Goal: Transaction & Acquisition: Purchase product/service

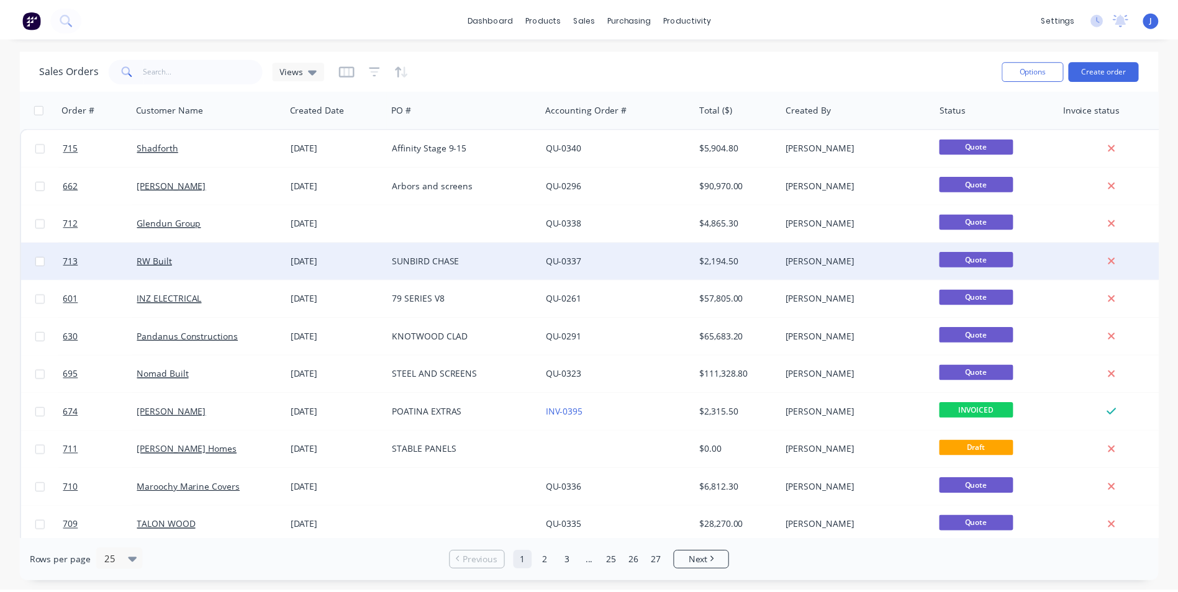
scroll to position [62, 0]
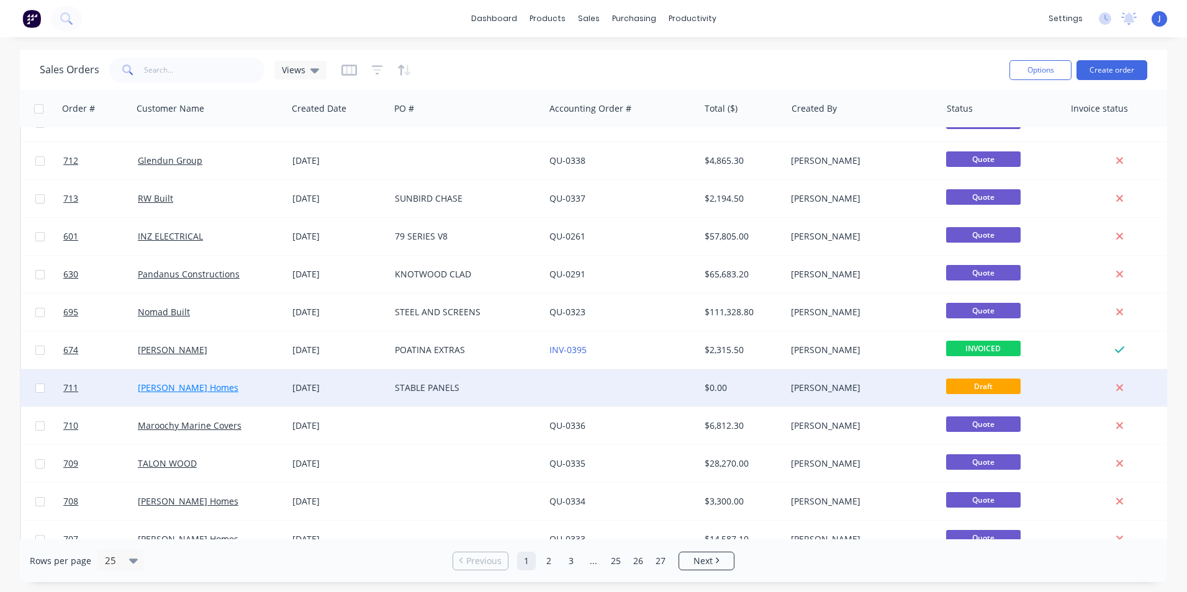
click at [177, 388] on link "Stroud Homes" at bounding box center [188, 388] width 101 height 12
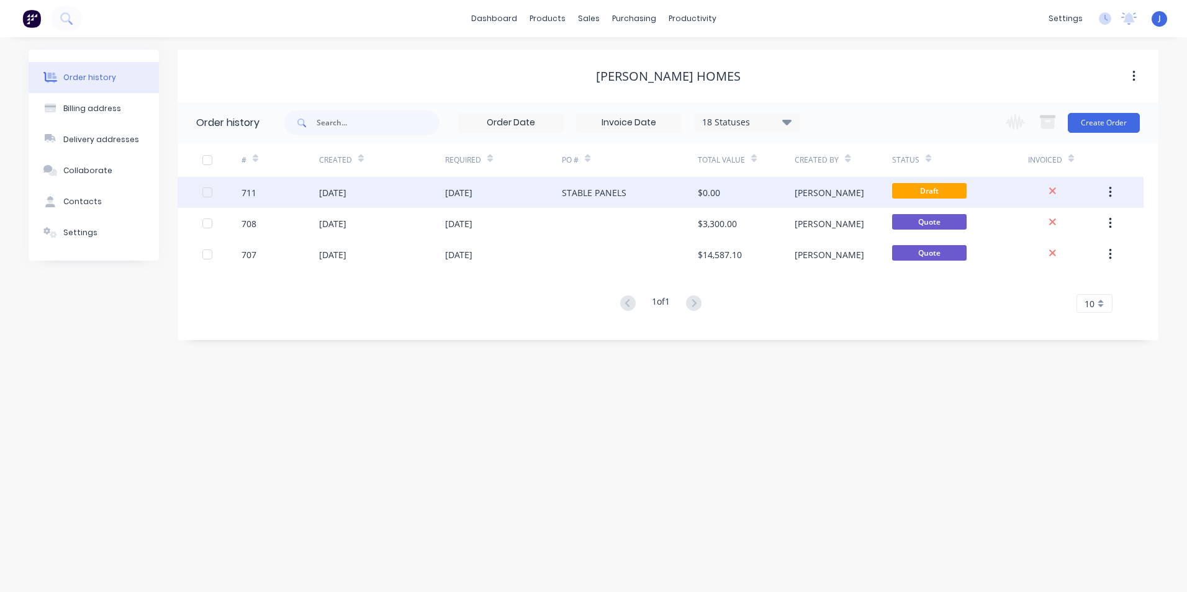
click at [584, 191] on div "STABLE PANELS" at bounding box center [594, 192] width 65 height 13
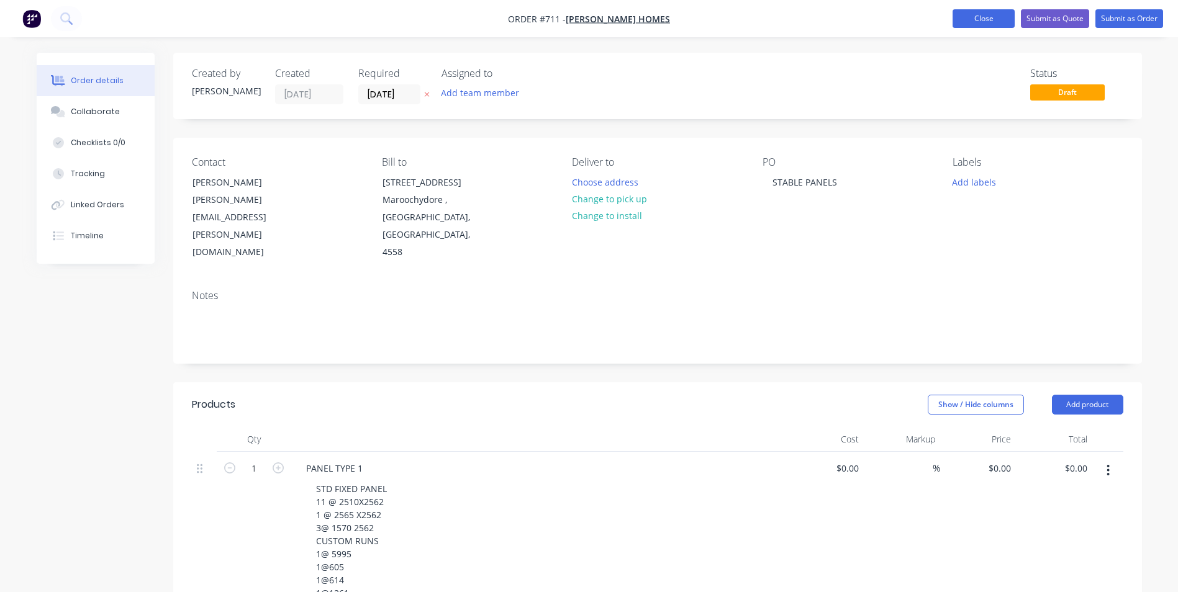
click at [971, 17] on button "Close" at bounding box center [984, 18] width 62 height 19
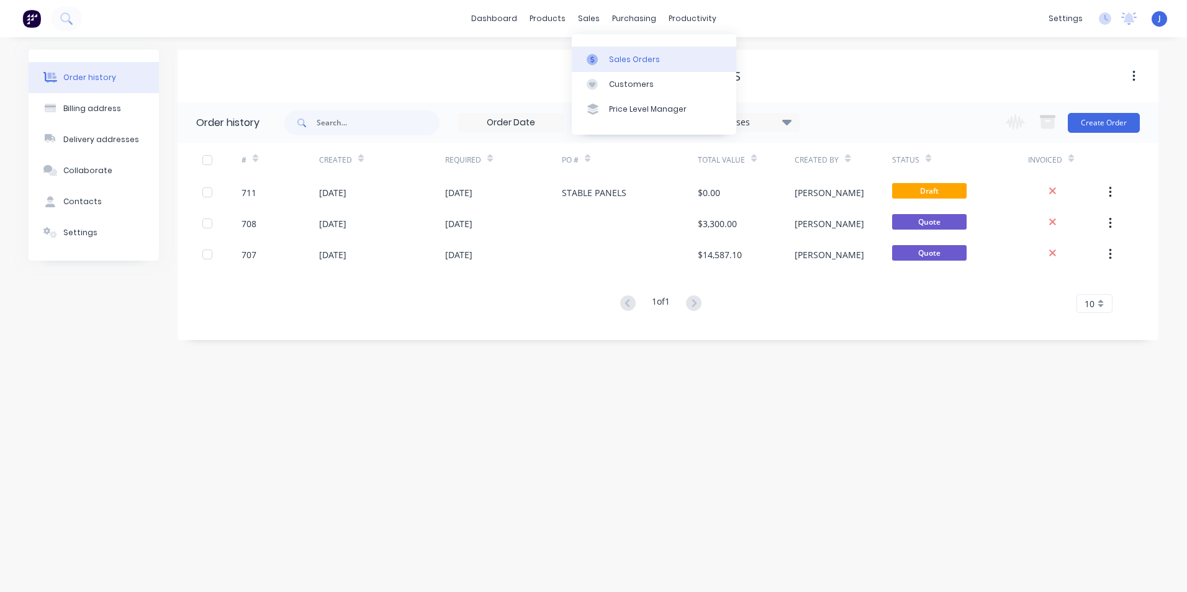
click at [652, 63] on div "Sales Orders" at bounding box center [634, 59] width 51 height 11
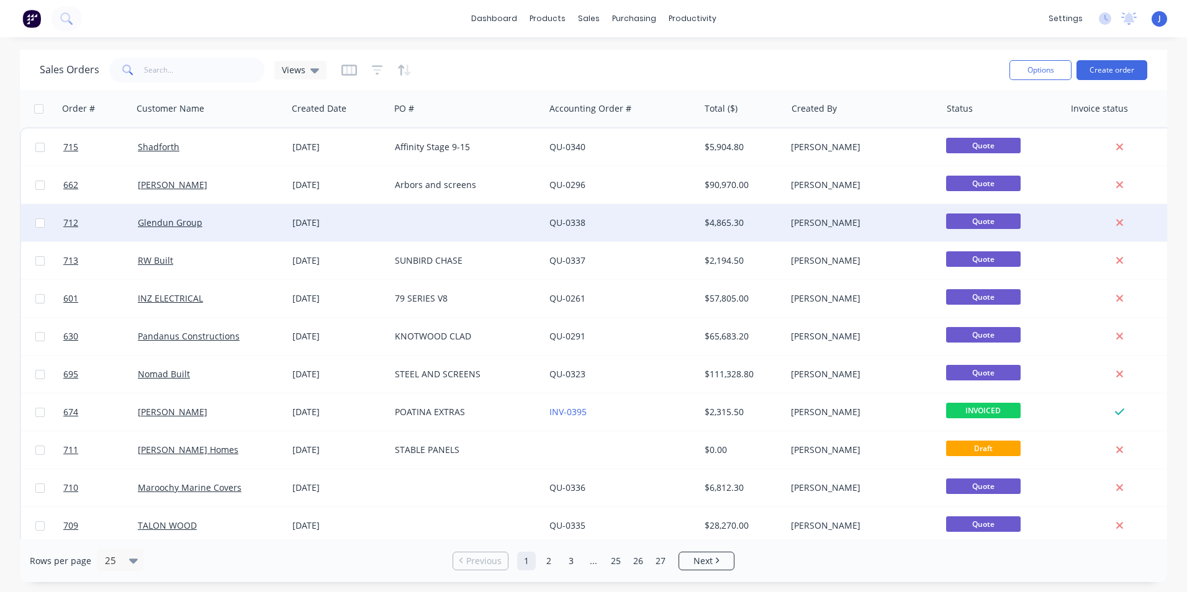
click at [255, 219] on div "Glendun Group" at bounding box center [207, 223] width 138 height 12
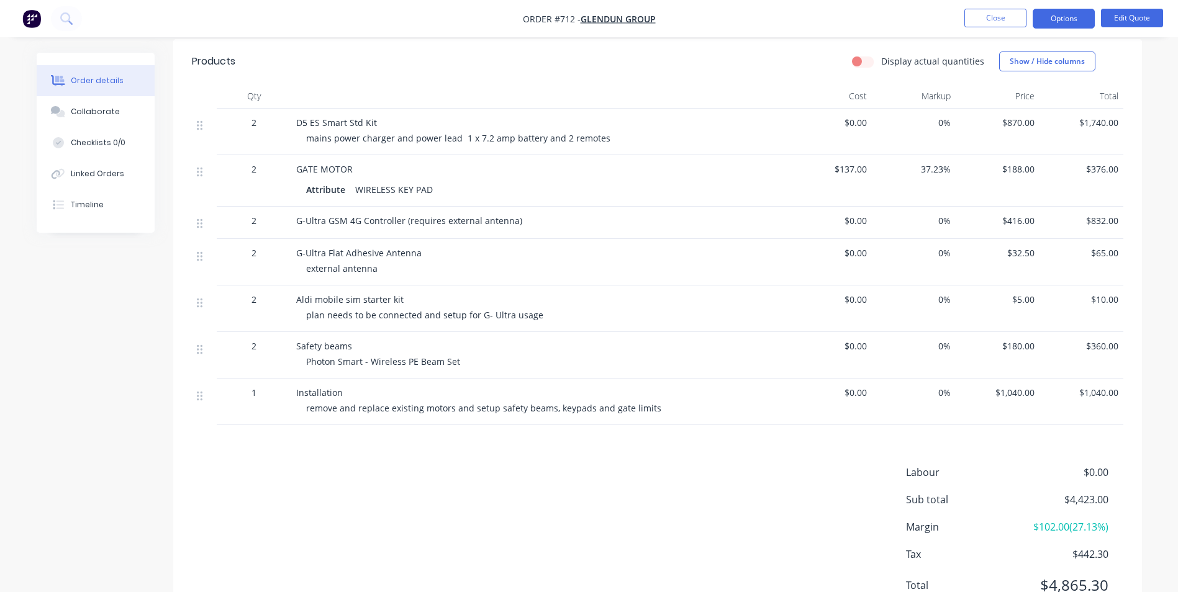
scroll to position [298, 0]
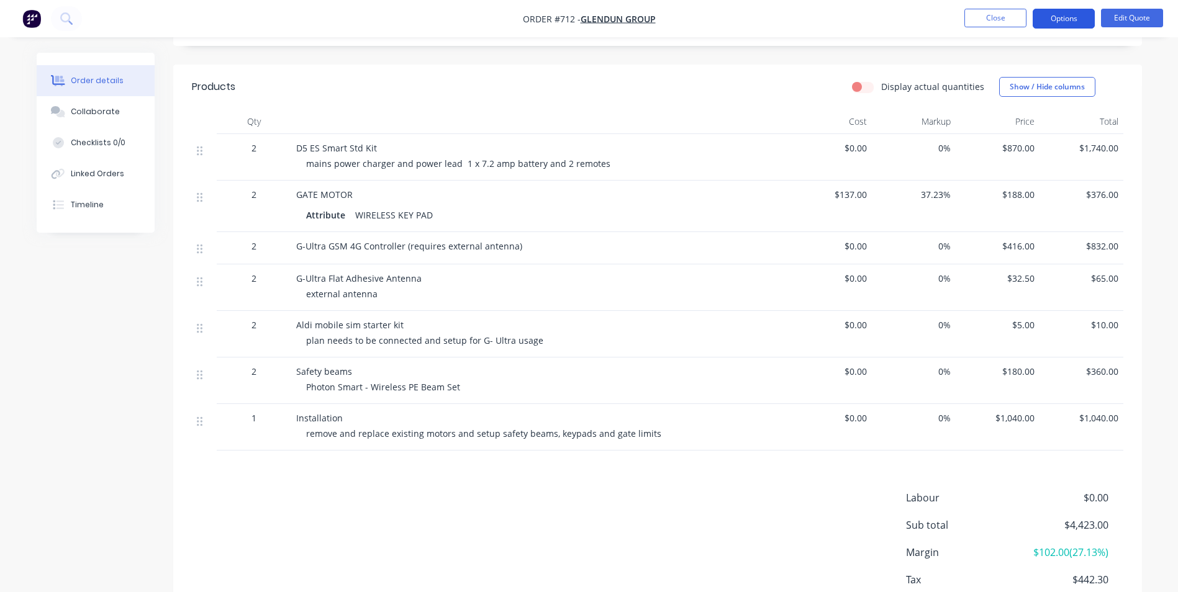
click at [1071, 20] on button "Options" at bounding box center [1064, 19] width 62 height 20
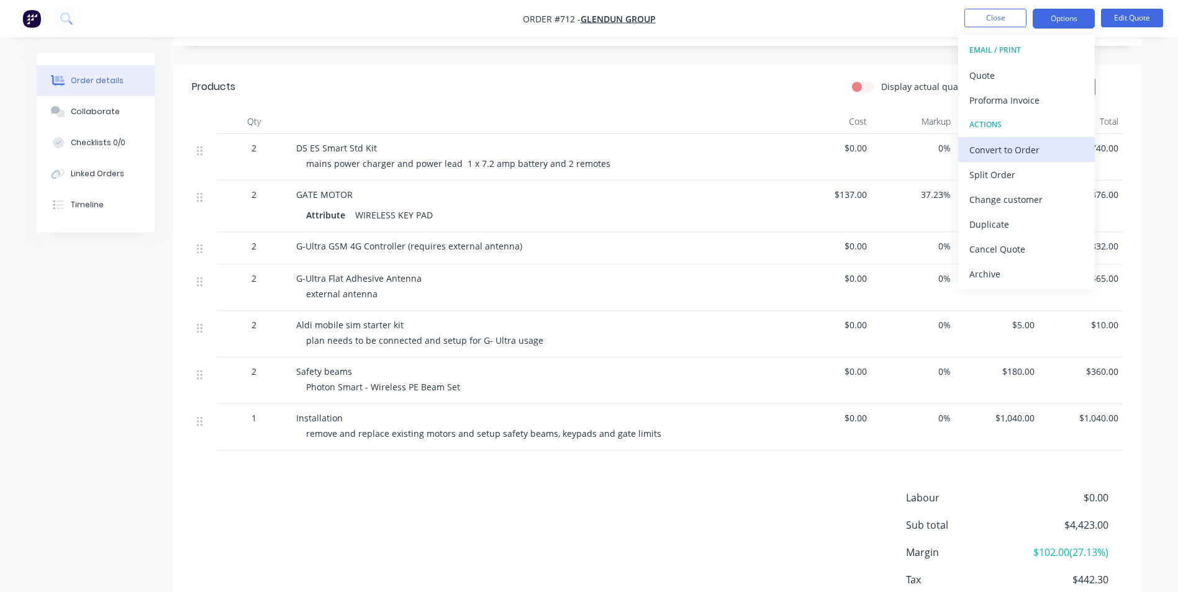
click at [1016, 154] on div "Convert to Order" at bounding box center [1026, 150] width 114 height 18
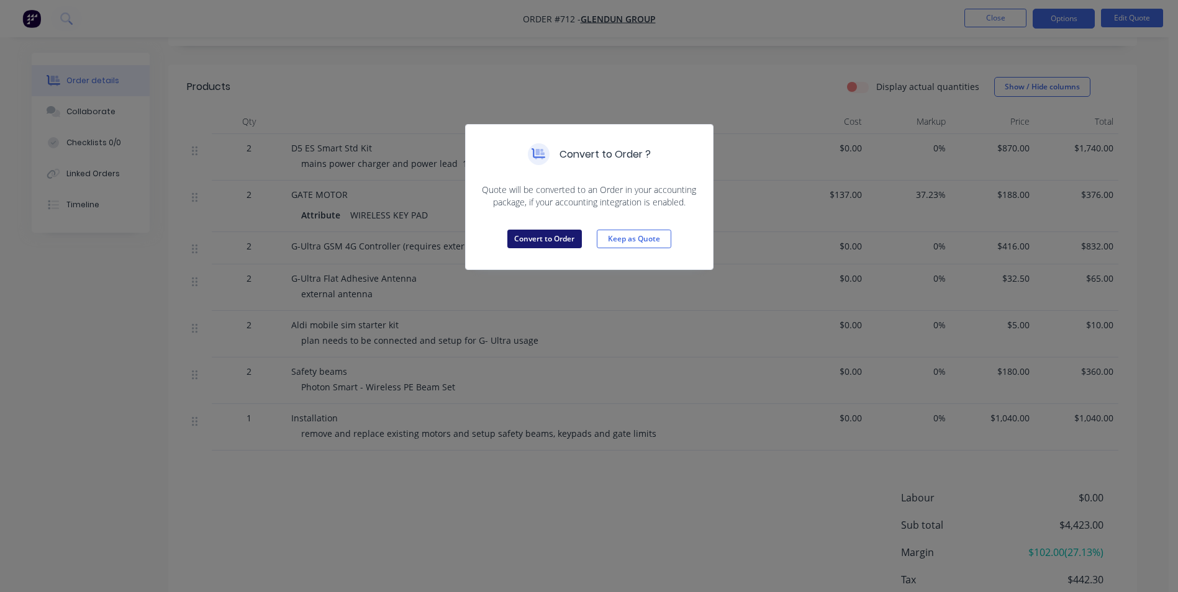
click at [555, 243] on button "Convert to Order" at bounding box center [544, 239] width 75 height 19
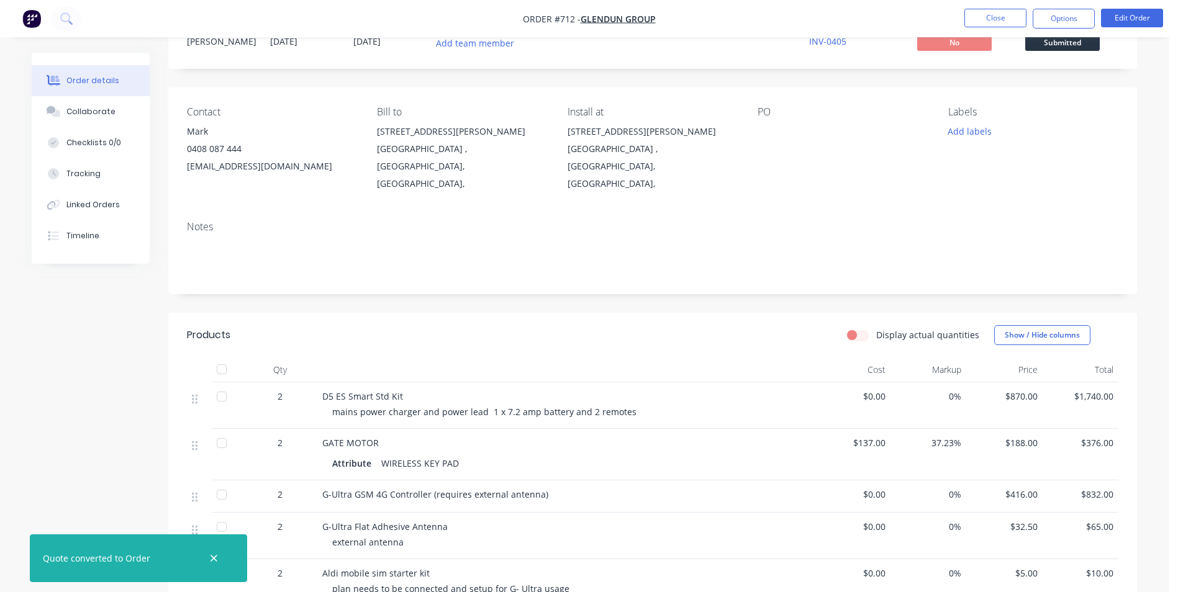
scroll to position [0, 0]
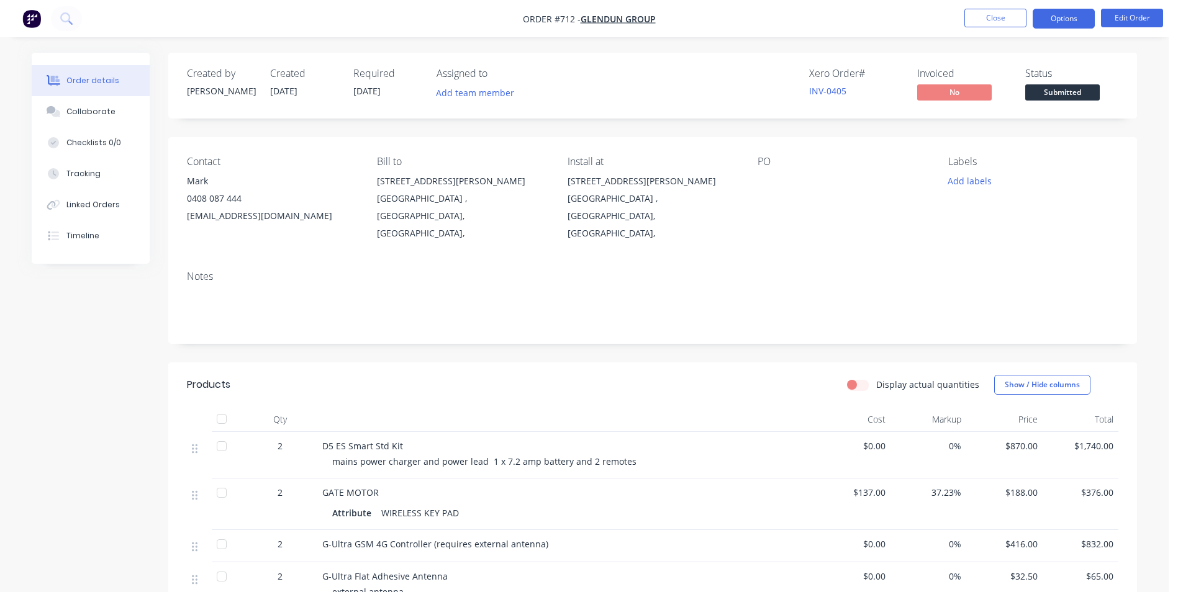
click at [1056, 20] on button "Options" at bounding box center [1064, 19] width 62 height 20
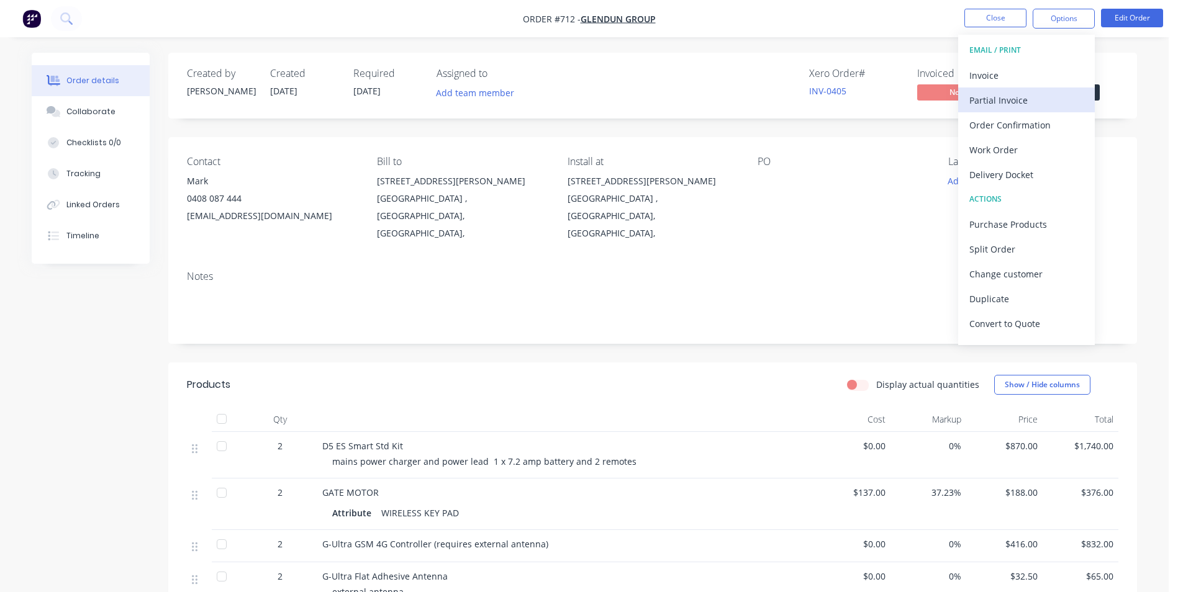
click at [1001, 99] on div "Partial Invoice" at bounding box center [1026, 100] width 114 height 18
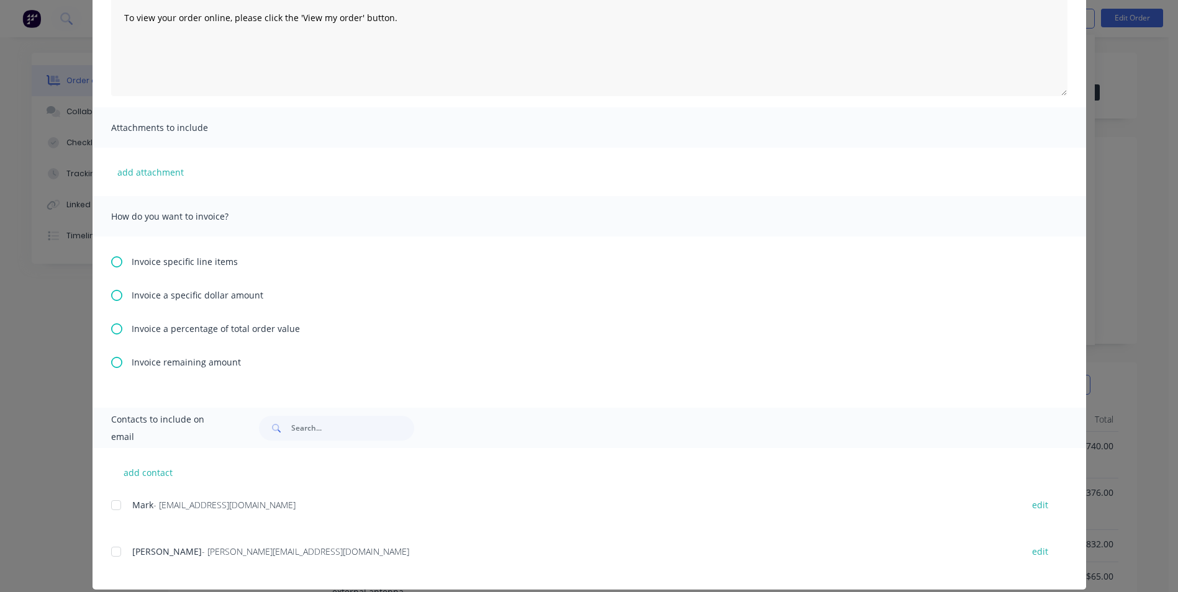
scroll to position [184, 0]
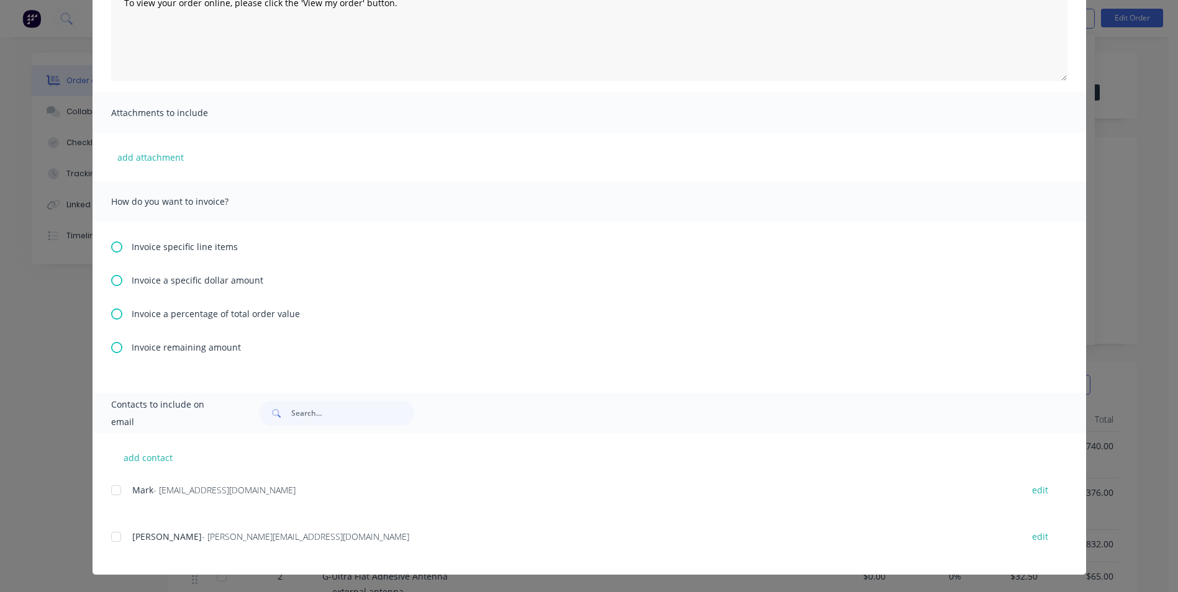
click at [116, 313] on icon at bounding box center [116, 314] width 11 height 11
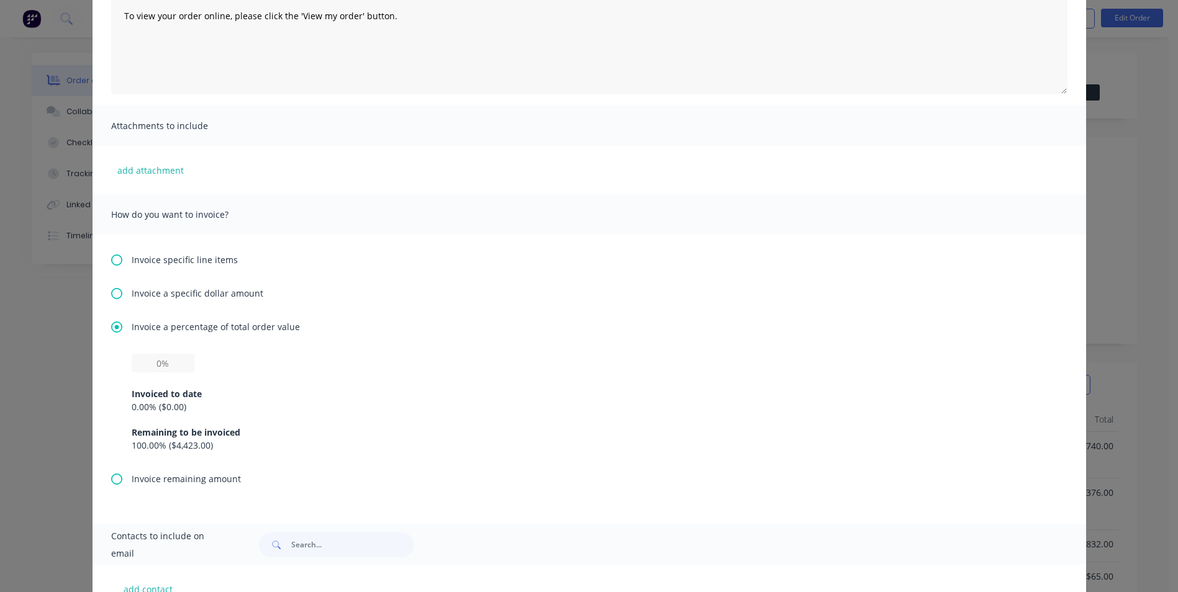
scroll to position [186, 0]
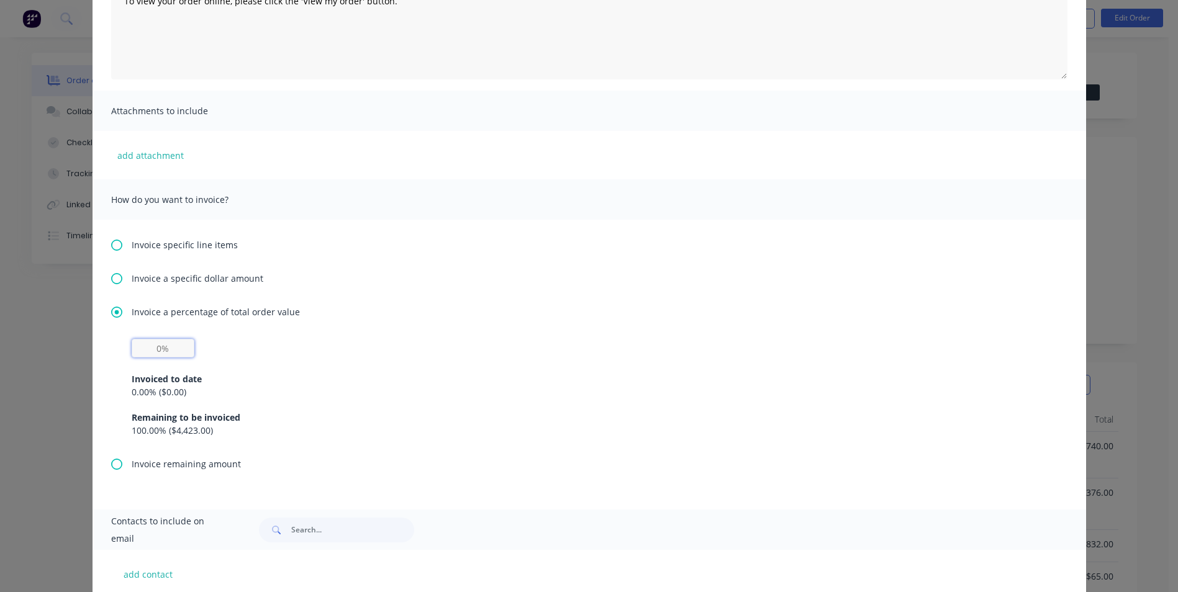
click at [137, 350] on input "text" at bounding box center [163, 348] width 63 height 19
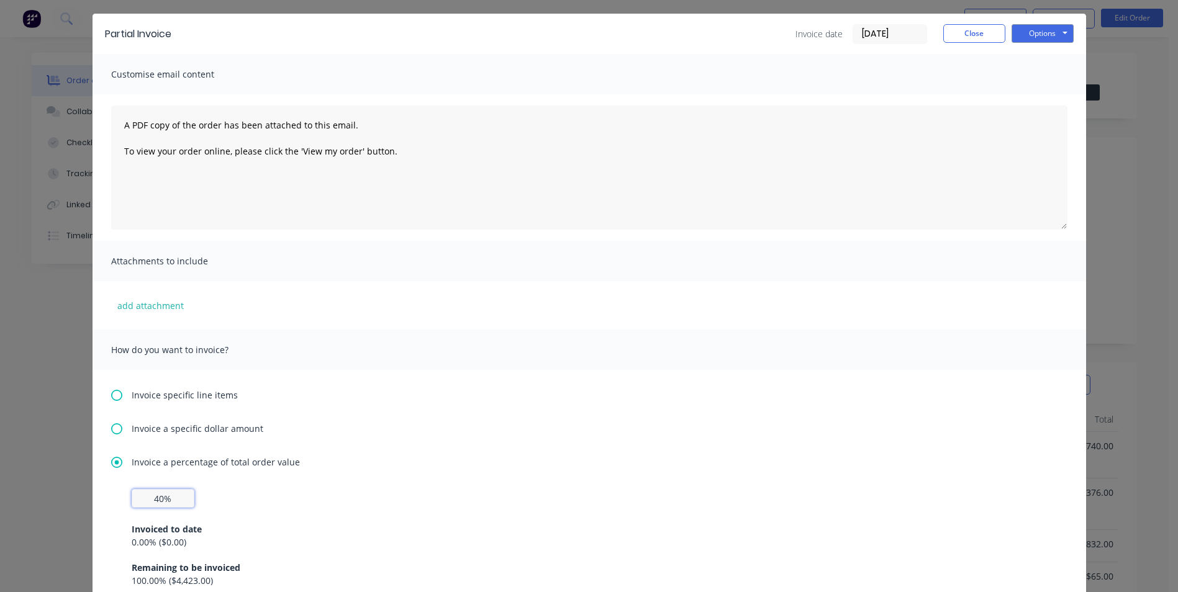
scroll to position [0, 0]
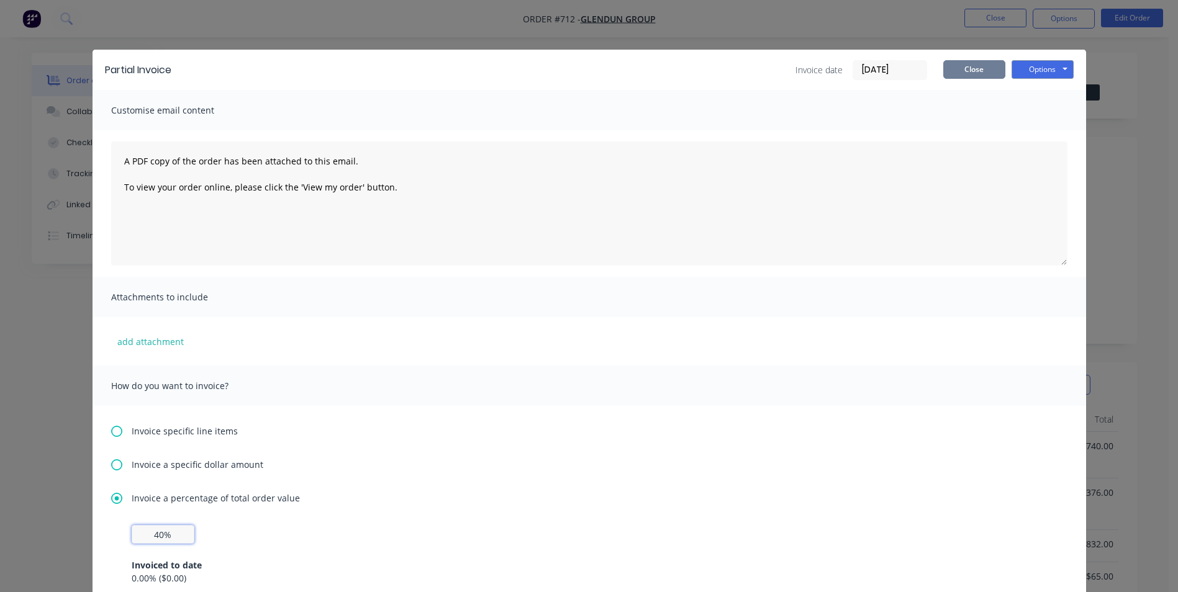
type input "40%"
click at [969, 60] on button "Close" at bounding box center [974, 69] width 62 height 19
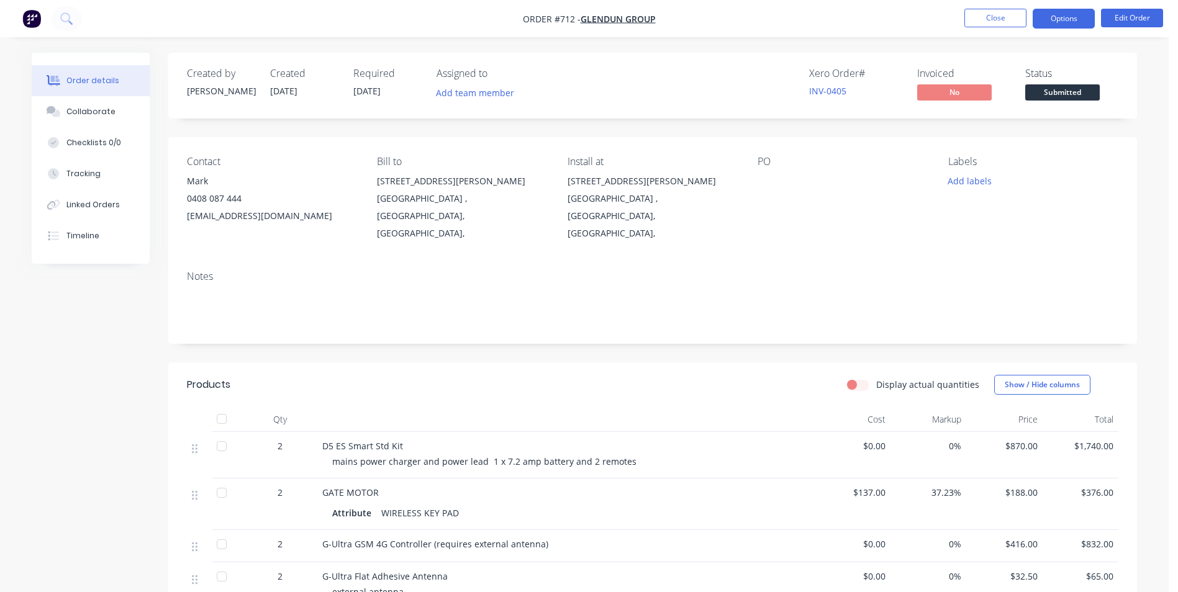
click at [1048, 17] on button "Options" at bounding box center [1064, 19] width 62 height 20
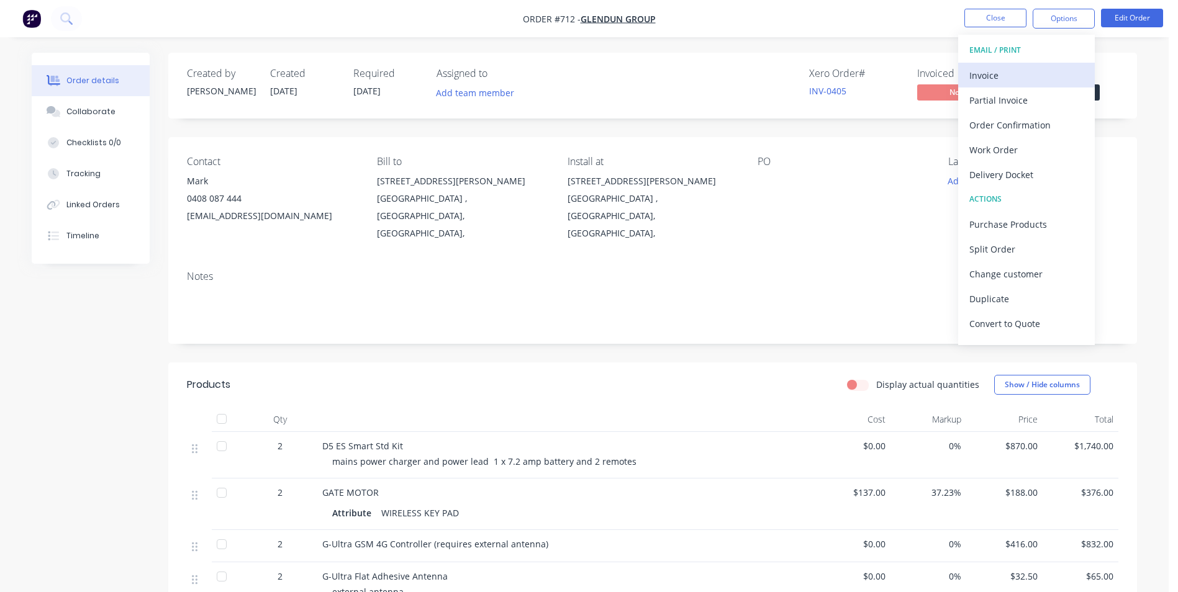
click at [994, 75] on div "Invoice" at bounding box center [1026, 75] width 114 height 18
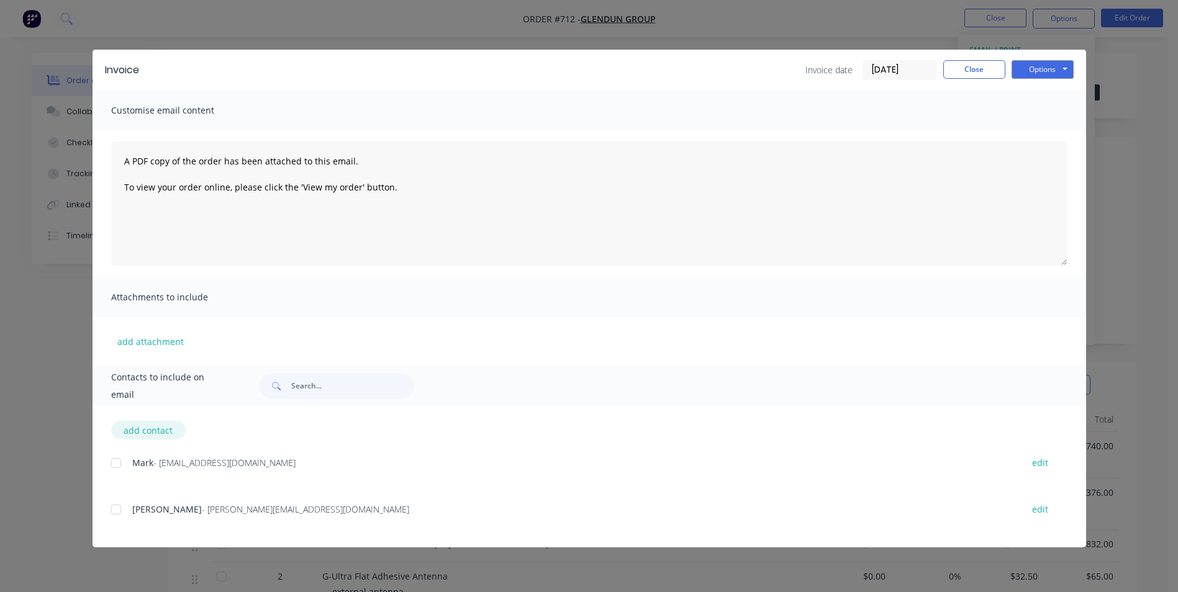
click at [153, 432] on button "add contact" at bounding box center [148, 430] width 75 height 19
select select "AU"
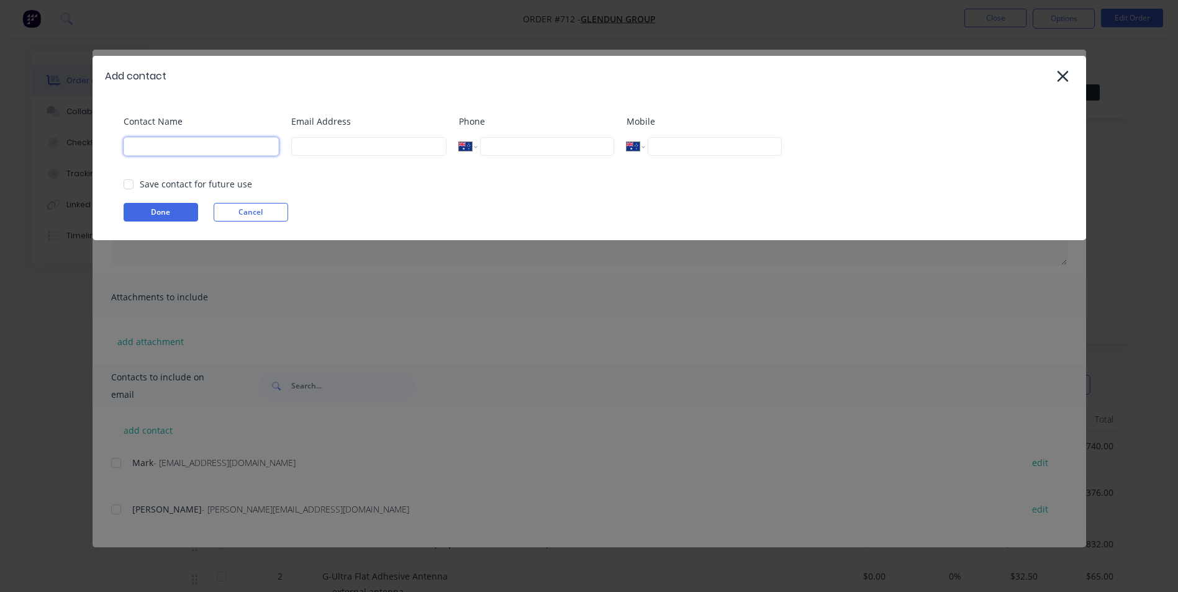
click at [166, 152] on input at bounding box center [201, 146] width 155 height 19
type input "accounts"
click at [329, 148] on input at bounding box center [368, 146] width 155 height 19
type input "accounts@glendun.com.au"
click at [175, 145] on input "accounts" at bounding box center [201, 146] width 155 height 19
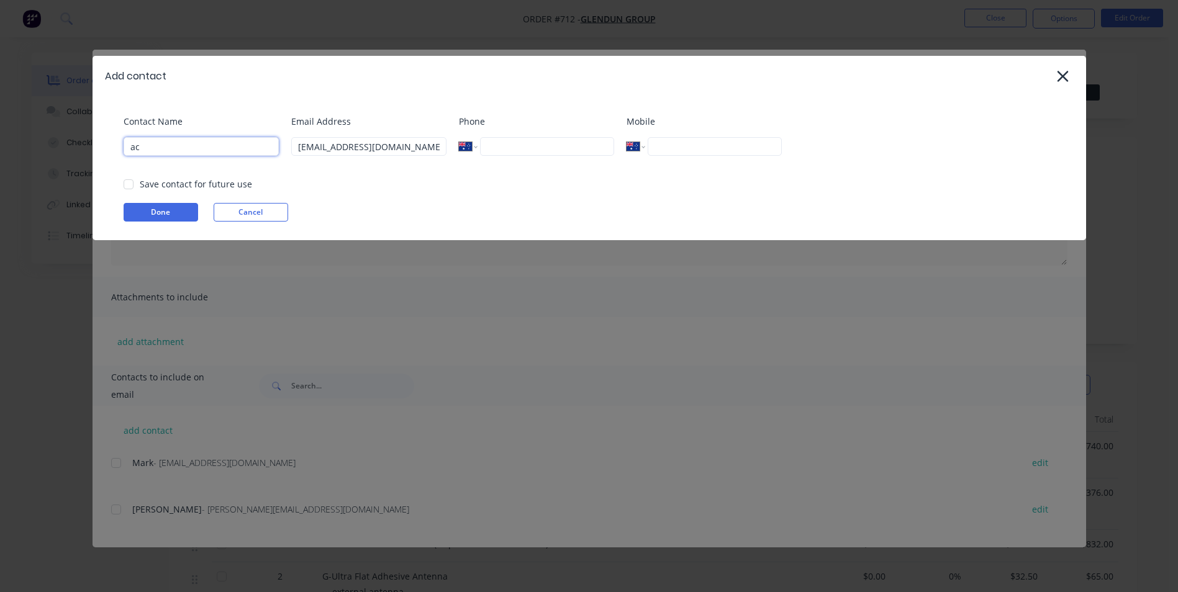
type input "a"
type input "Sarah Emery"
click at [651, 145] on input "tel" at bounding box center [715, 146] width 134 height 19
type input "0415 545 085"
click at [504, 151] on input "tel" at bounding box center [547, 146] width 134 height 19
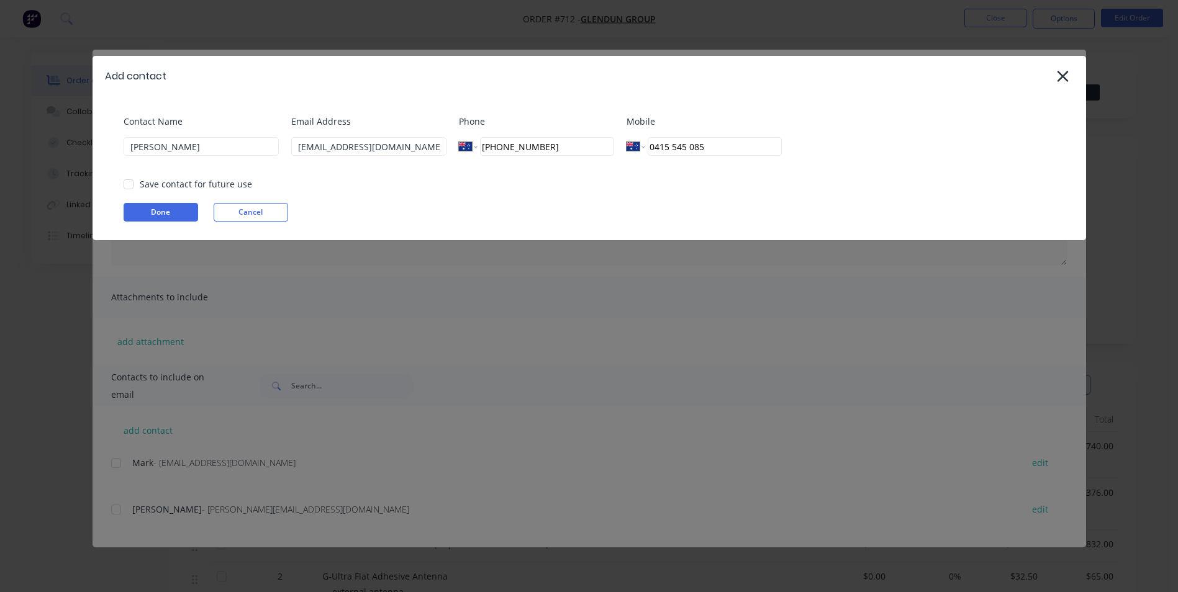
click at [125, 182] on div at bounding box center [128, 184] width 25 height 25
type input "(07) 3256 7271"
click at [150, 207] on button "Done" at bounding box center [161, 212] width 75 height 19
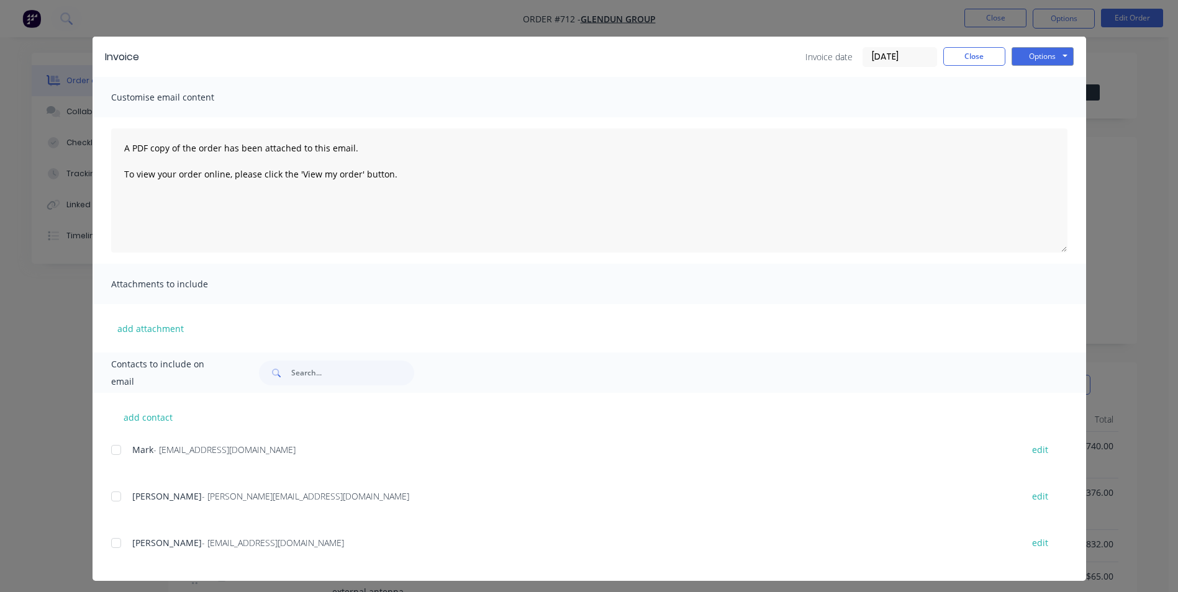
scroll to position [19, 0]
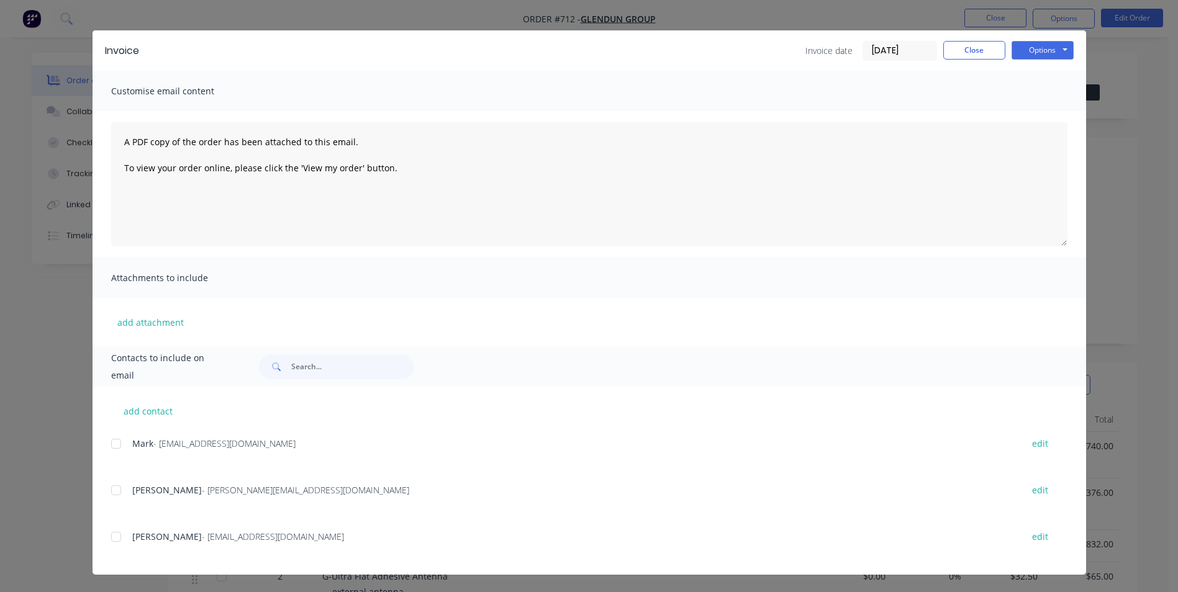
click at [109, 538] on div at bounding box center [116, 537] width 25 height 25
click at [987, 52] on button "Close" at bounding box center [974, 50] width 62 height 19
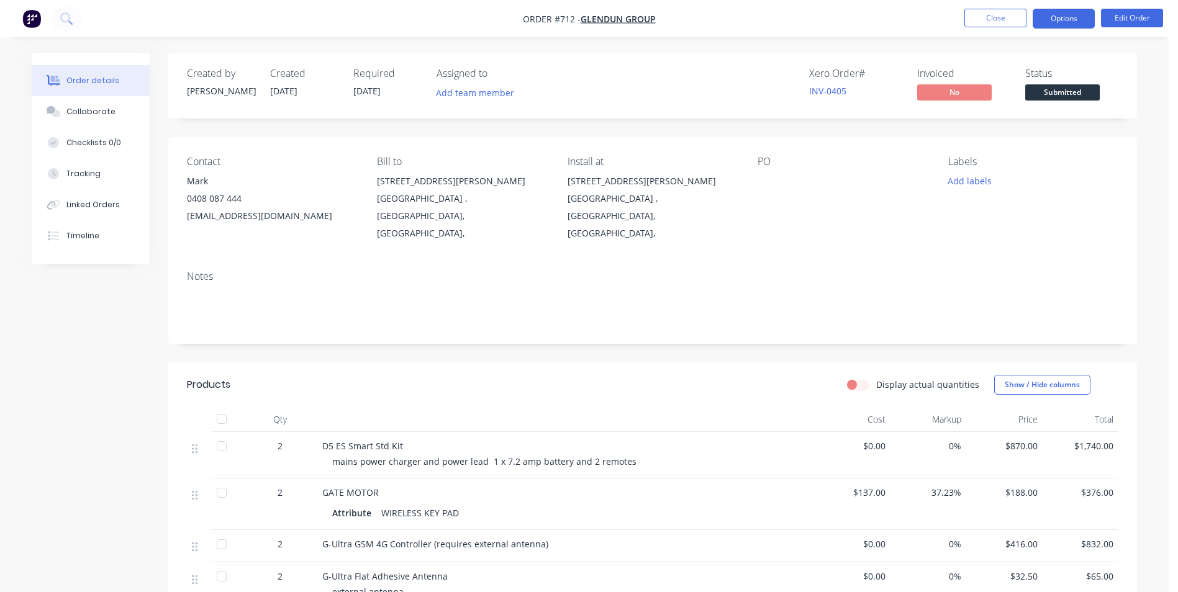
click at [1056, 24] on button "Options" at bounding box center [1064, 19] width 62 height 20
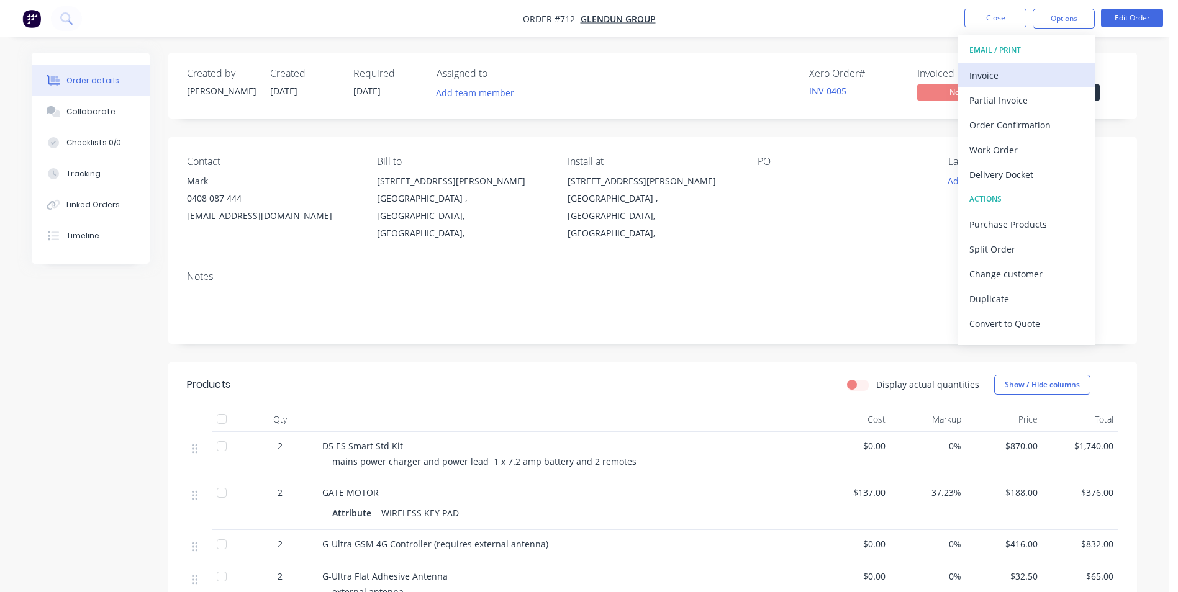
click at [1005, 81] on div "Invoice" at bounding box center [1026, 75] width 114 height 18
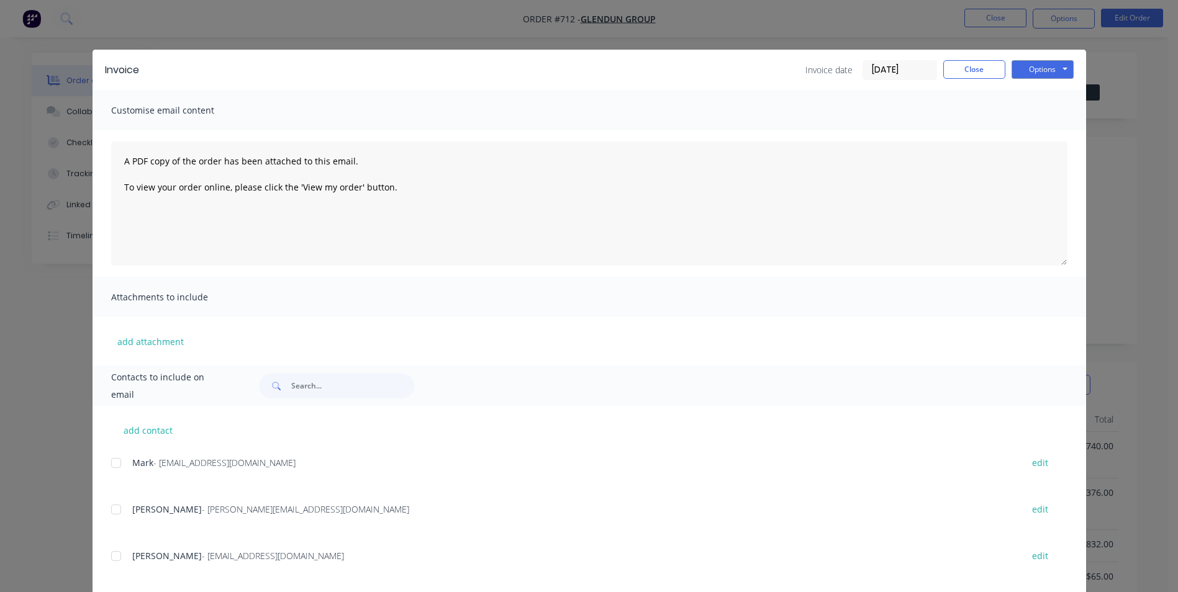
click at [114, 555] on div at bounding box center [116, 556] width 25 height 25
click at [1038, 71] on button "Options" at bounding box center [1043, 69] width 62 height 19
click at [1039, 138] on button "Email" at bounding box center [1051, 132] width 79 height 20
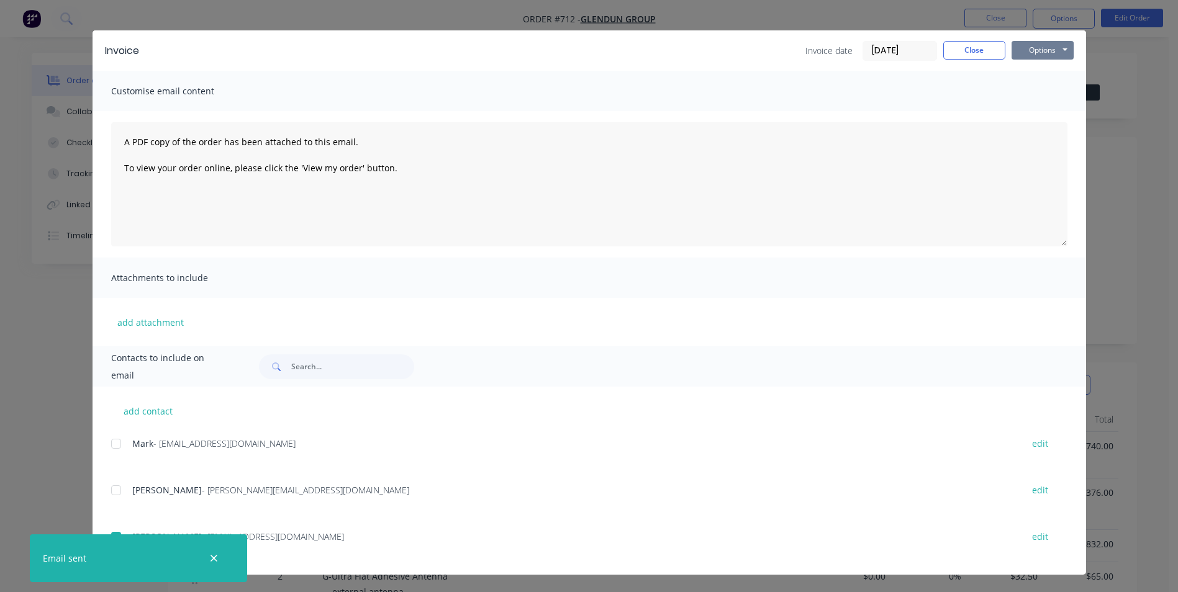
click at [1022, 48] on button "Options" at bounding box center [1043, 50] width 62 height 19
click at [958, 50] on button "Close" at bounding box center [974, 50] width 62 height 19
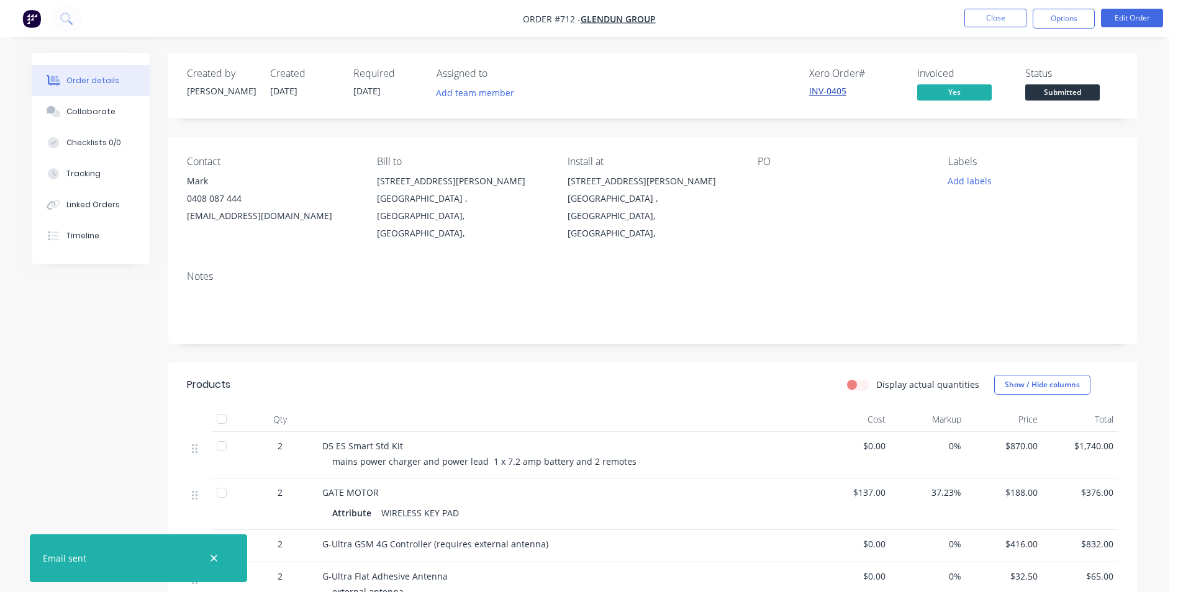
click at [843, 93] on link "INV-0405" at bounding box center [827, 91] width 37 height 12
click at [984, 17] on button "Close" at bounding box center [996, 18] width 62 height 19
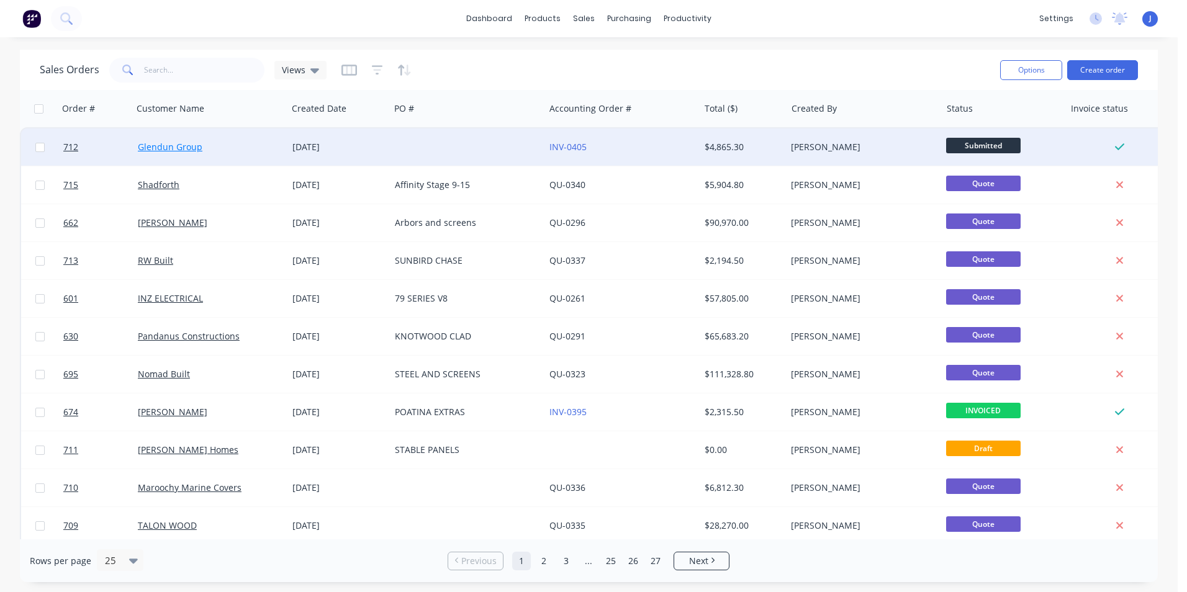
click at [171, 145] on link "Glendun Group" at bounding box center [170, 147] width 65 height 12
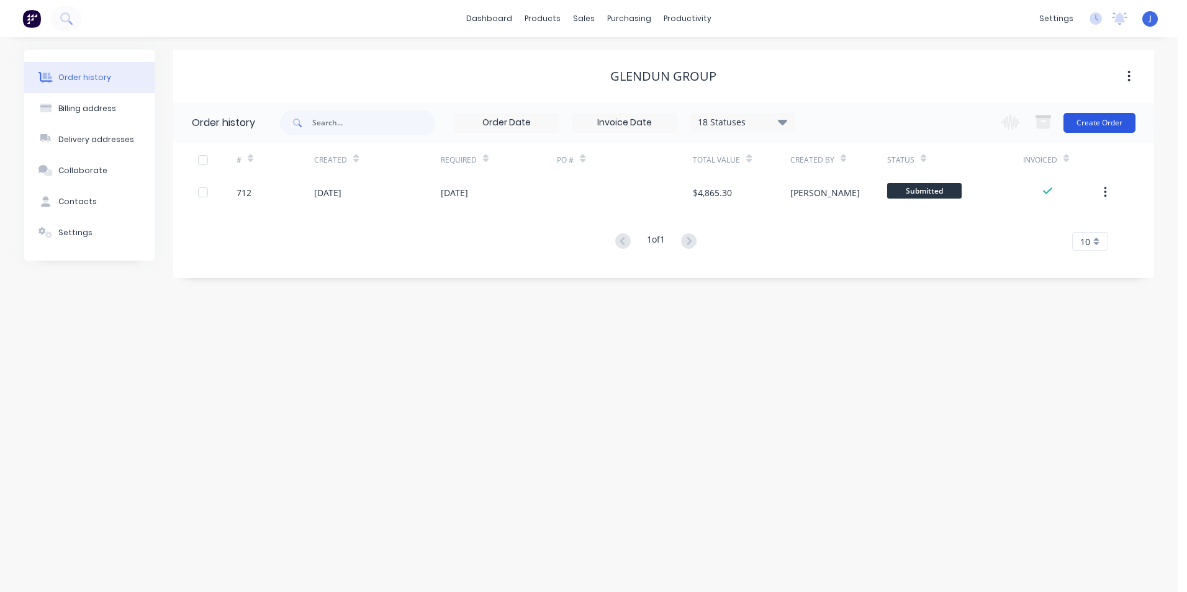
click at [1081, 128] on button "Create Order" at bounding box center [1100, 123] width 72 height 20
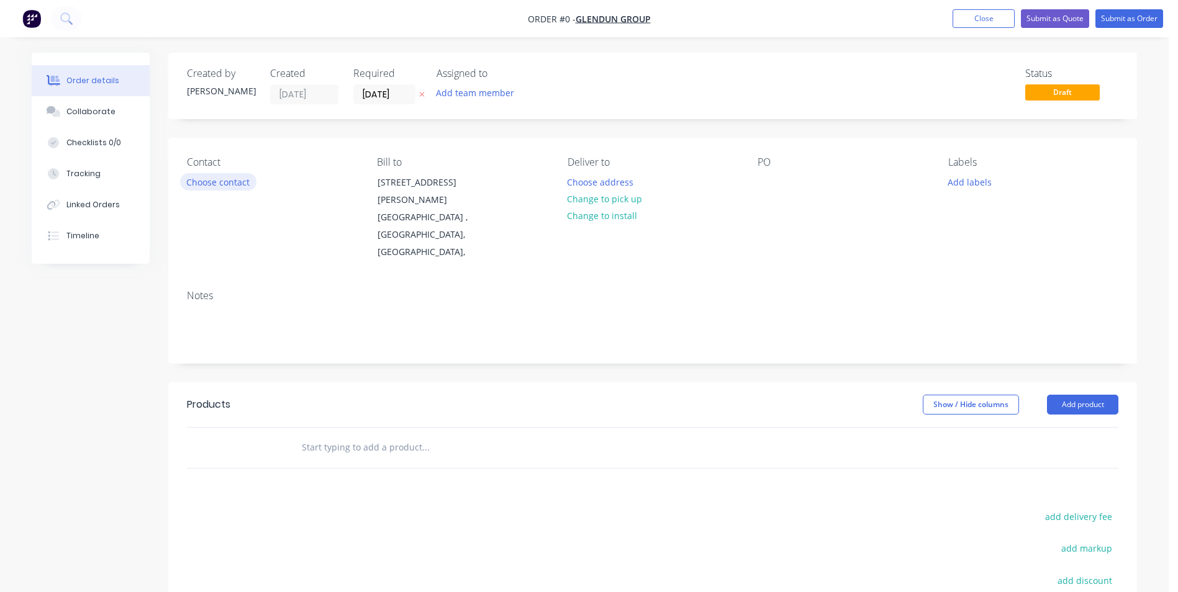
click at [229, 186] on button "Choose contact" at bounding box center [218, 181] width 76 height 17
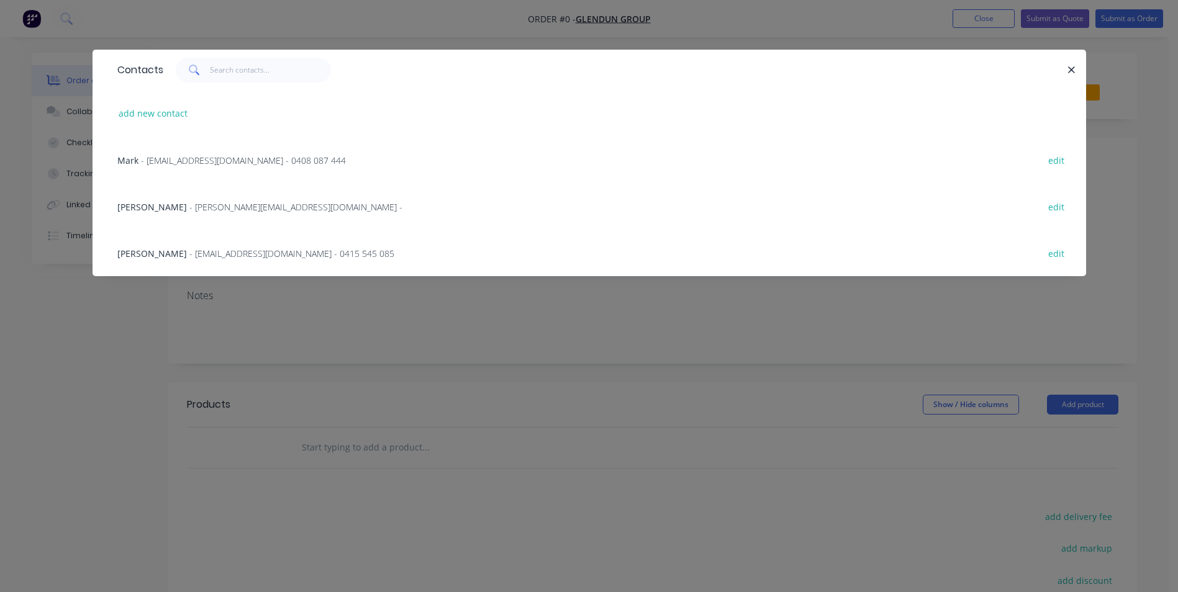
click at [189, 208] on span "- sarah@glendun.com.au -" at bounding box center [295, 207] width 213 height 12
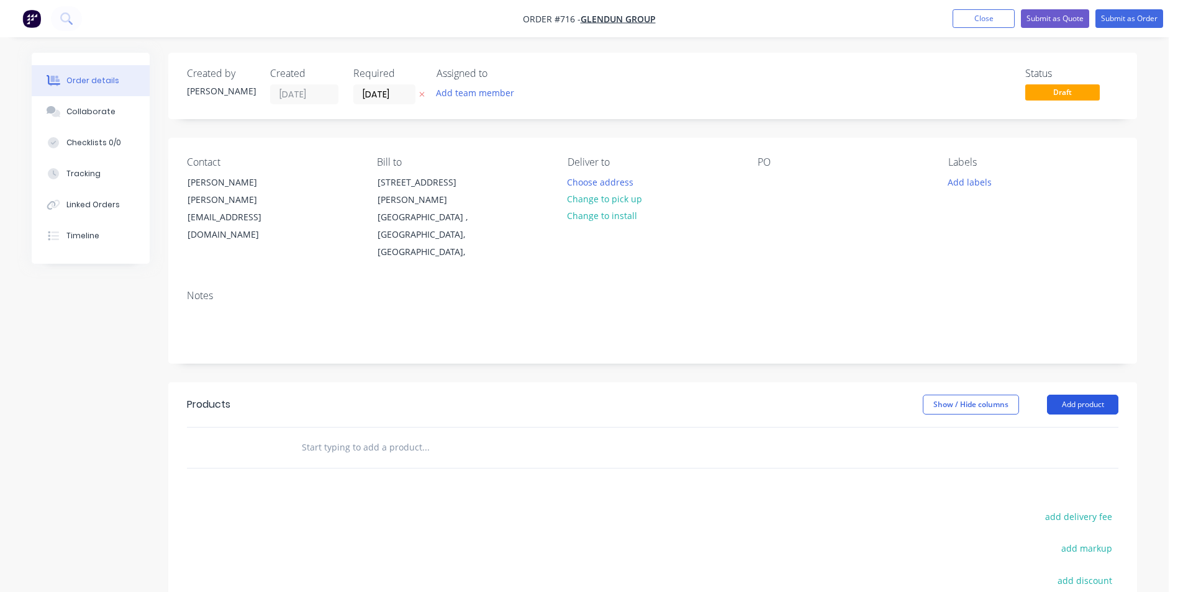
click at [1081, 395] on button "Add product" at bounding box center [1082, 405] width 71 height 20
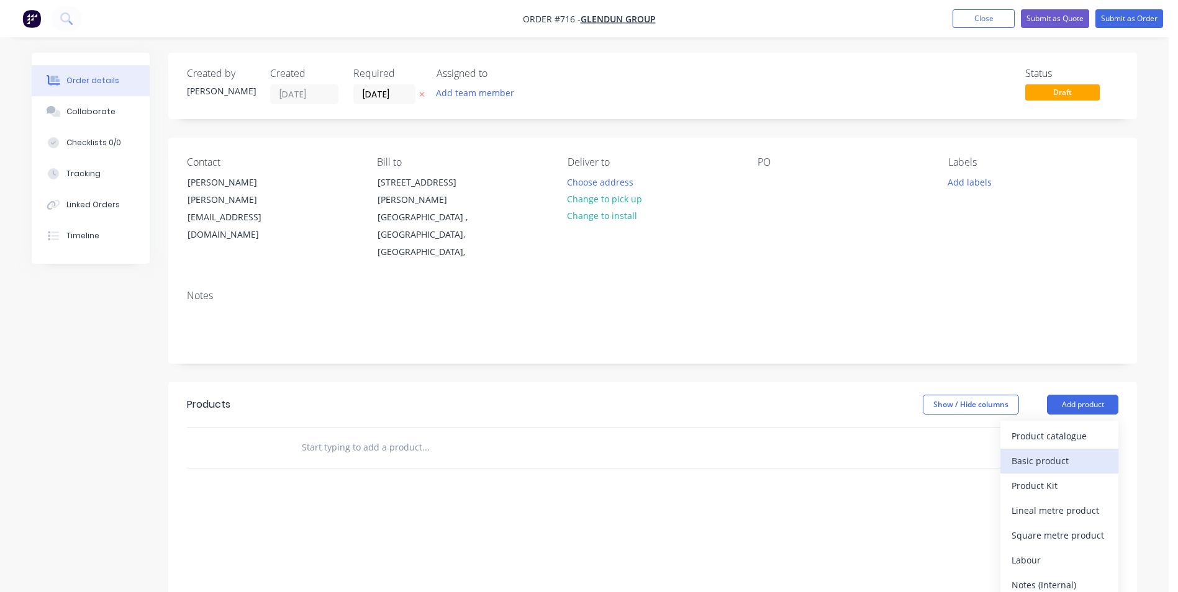
click at [1044, 452] on div "Basic product" at bounding box center [1060, 461] width 96 height 18
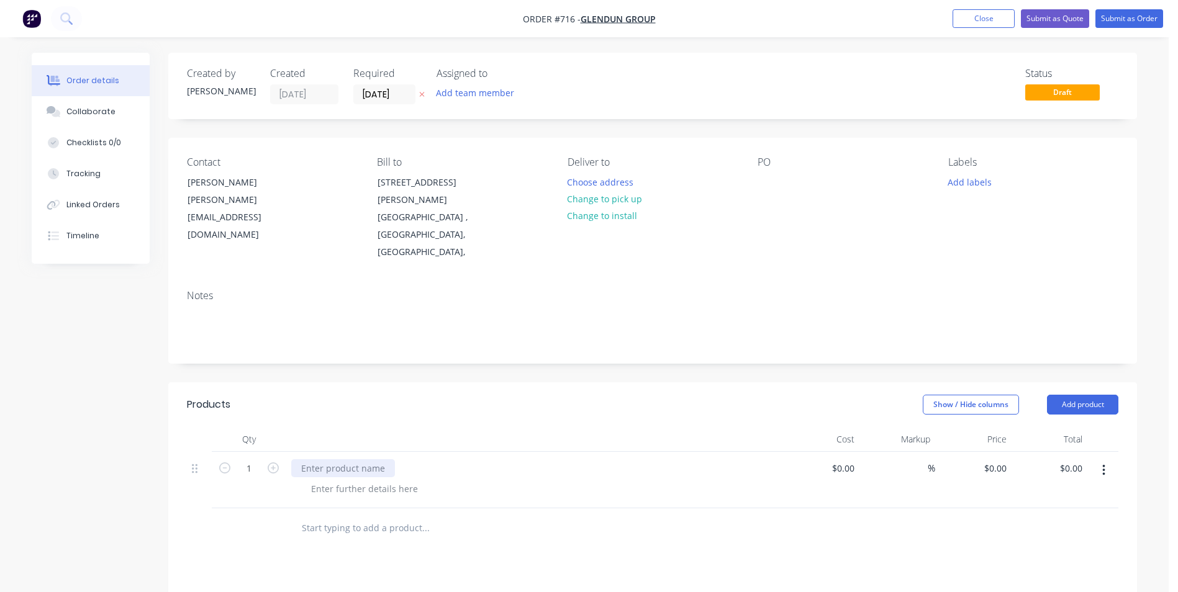
click at [328, 460] on div at bounding box center [343, 469] width 104 height 18
click at [306, 460] on div "remove and replace d5 evo gate motor and" at bounding box center [390, 469] width 199 height 18
click at [470, 460] on div "emove and replace d5 evo gate motor and" at bounding box center [389, 469] width 196 height 18
click at [477, 460] on div "emove and replace d5 evo gate motor and" at bounding box center [389, 469] width 196 height 18
click at [599, 217] on button "Change to install" at bounding box center [602, 215] width 83 height 17
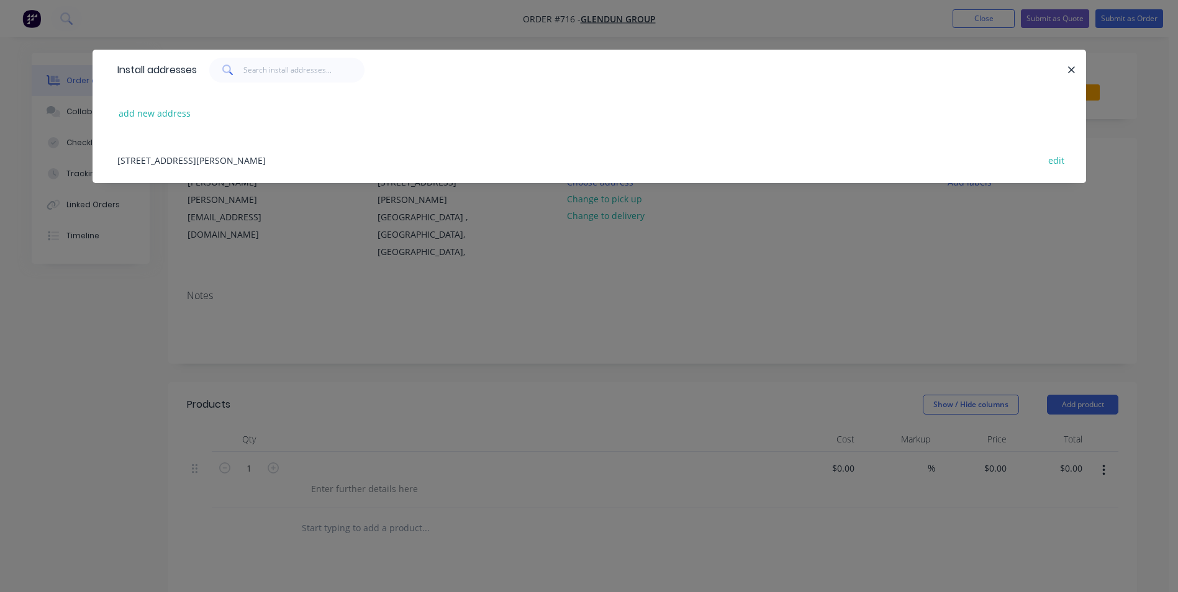
click at [173, 158] on div "11 andrew Campbell Drive , Narangba , Queensland, Australia edit" at bounding box center [589, 160] width 956 height 47
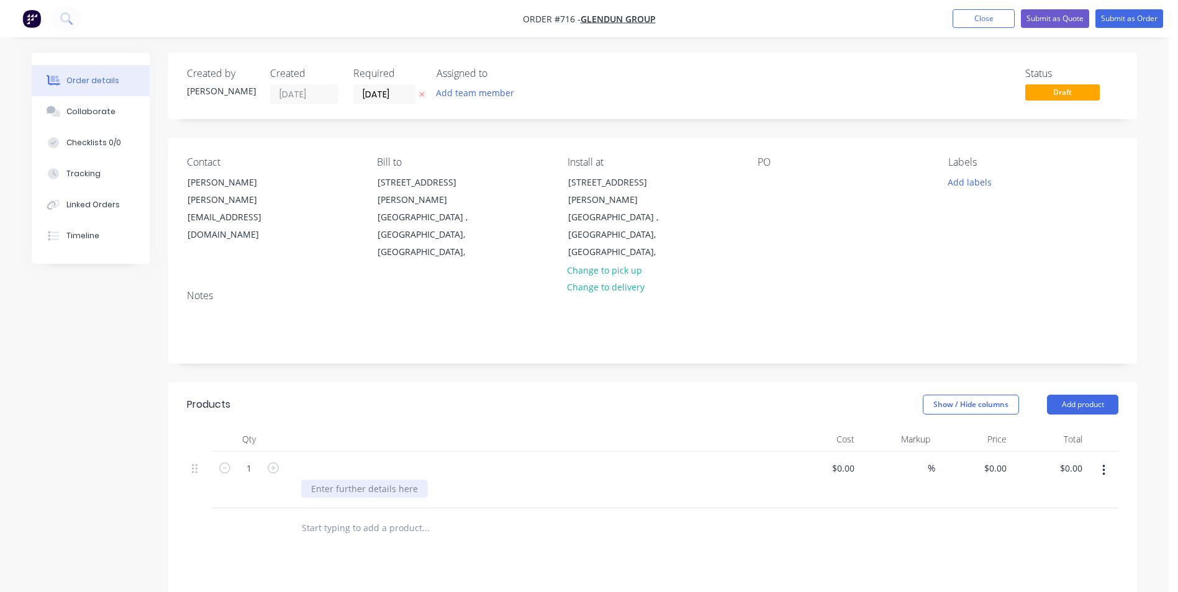
click at [308, 480] on div at bounding box center [364, 489] width 127 height 18
drag, startPoint x: 299, startPoint y: 445, endPoint x: 274, endPoint y: 442, distance: 25.0
click at [277, 452] on div "1 $0.00 $0.00 % $0.00 $0.00 $0.00 $0.00" at bounding box center [653, 480] width 932 height 57
click at [316, 480] on div at bounding box center [364, 489] width 127 height 18
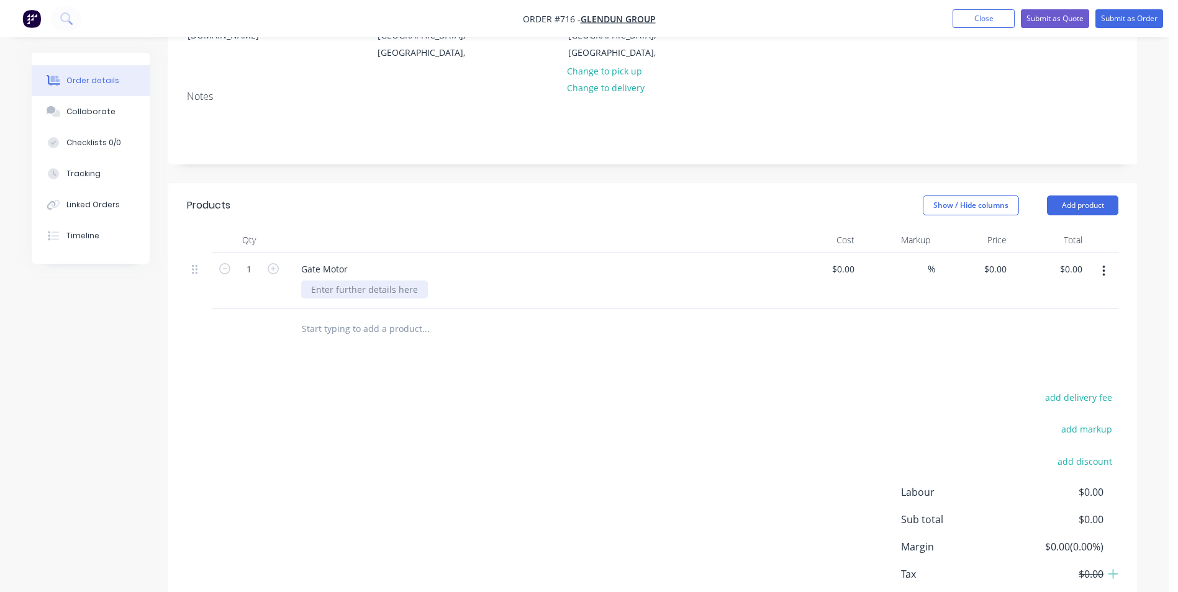
scroll to position [256, 0]
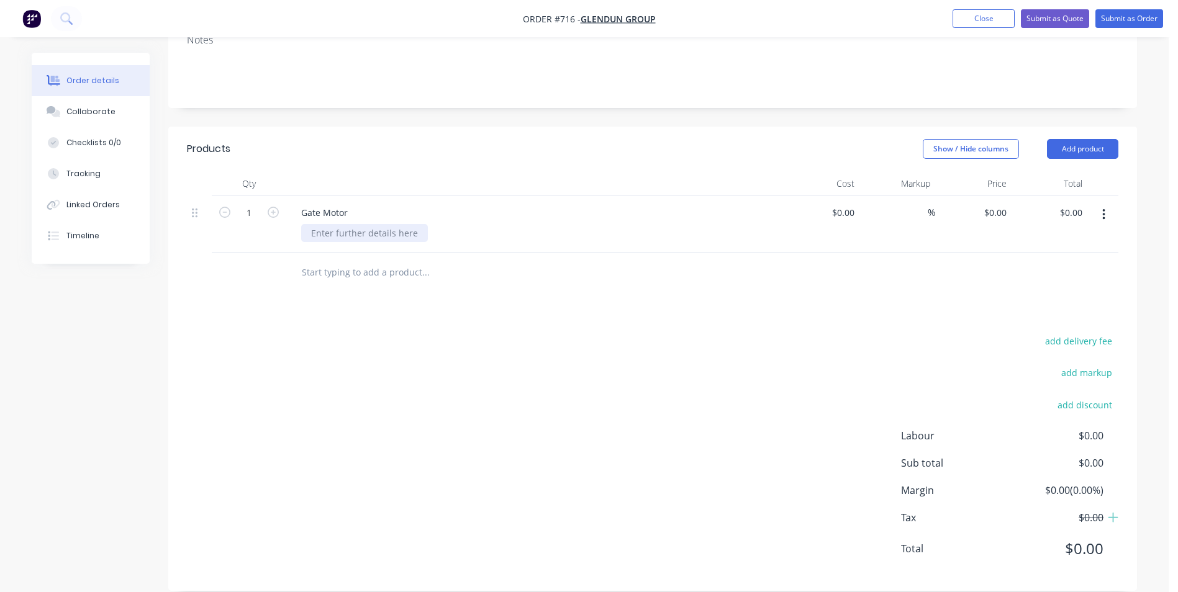
click at [329, 224] on div at bounding box center [364, 233] width 127 height 18
click at [315, 224] on div "remove and replace damaged Centsys D5 evo" at bounding box center [406, 233] width 210 height 18
click at [500, 224] on div "Remove and replace damaged Centsys D5 evo" at bounding box center [407, 233] width 212 height 18
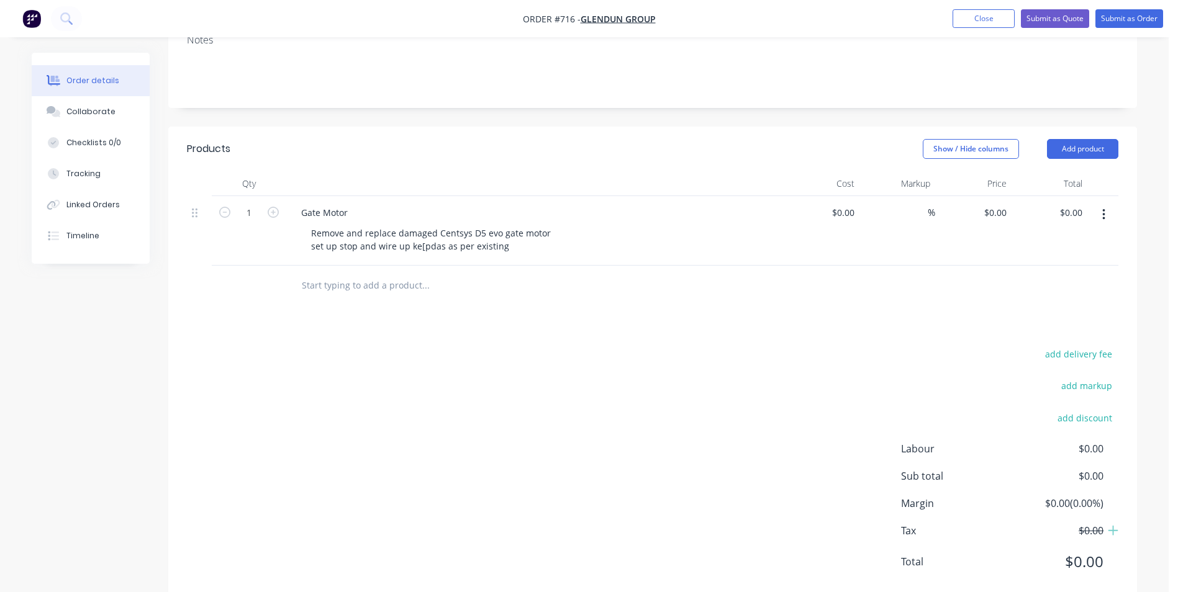
drag, startPoint x: 423, startPoint y: 229, endPoint x: 564, endPoint y: 287, distance: 152.4
click at [564, 287] on div at bounding box center [509, 286] width 447 height 40
click at [438, 229] on div "Remove and replace damaged Centsys D5 evo gate motor set up stop and wire up ke…" at bounding box center [432, 239] width 262 height 31
click at [358, 227] on div "Remove and replace damaged Centsys D5 evo gate motor set up stop and wire up ke…" at bounding box center [432, 239] width 262 height 31
click at [443, 230] on div "Remove and replace damaged Centsys D5 evo gate motor set up stops and wire up k…" at bounding box center [432, 239] width 262 height 31
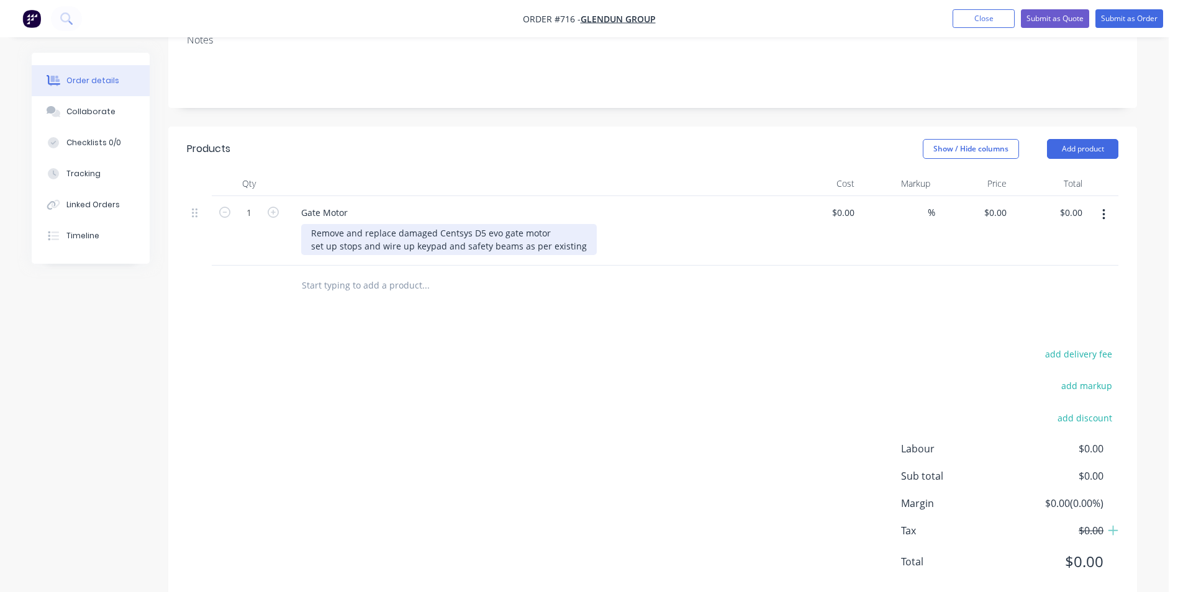
click at [578, 229] on div "Remove and replace damaged Centsys D5 evo gate motor set up stops and wire up k…" at bounding box center [449, 239] width 296 height 31
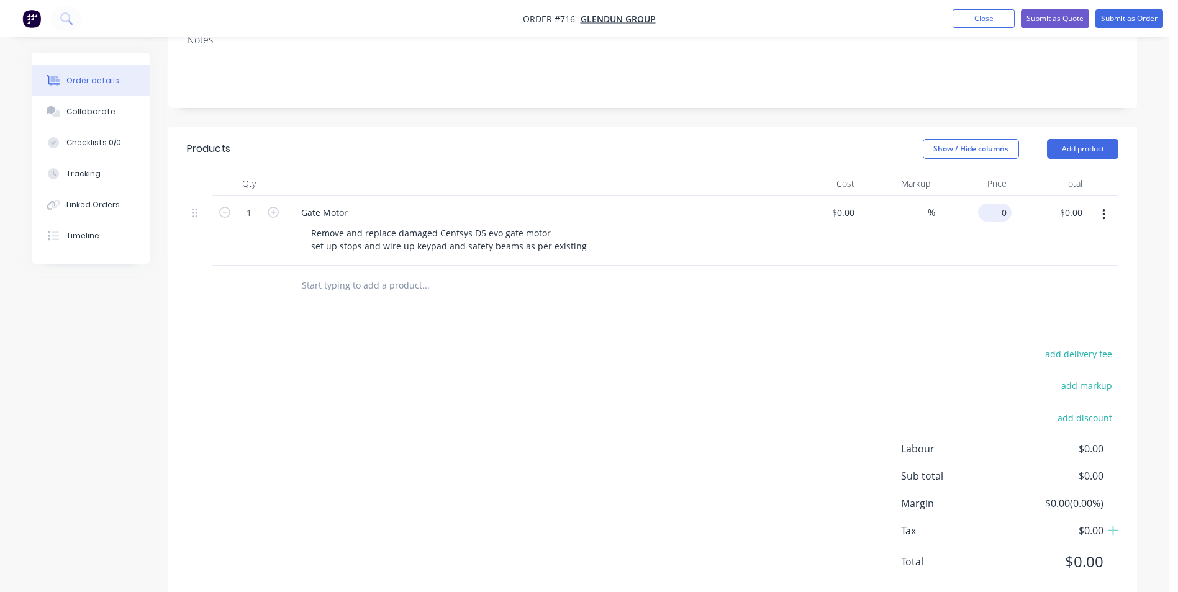
click at [1004, 204] on input "0" at bounding box center [997, 213] width 29 height 18
click at [986, 139] on button "Show / Hide columns" at bounding box center [971, 149] width 96 height 20
click at [973, 171] on span "Cost" at bounding box center [1005, 172] width 93 height 13
click at [928, 167] on input "Cost" at bounding box center [928, 167] width 0 height 0
click at [971, 186] on span "Markup" at bounding box center [1005, 189] width 93 height 13
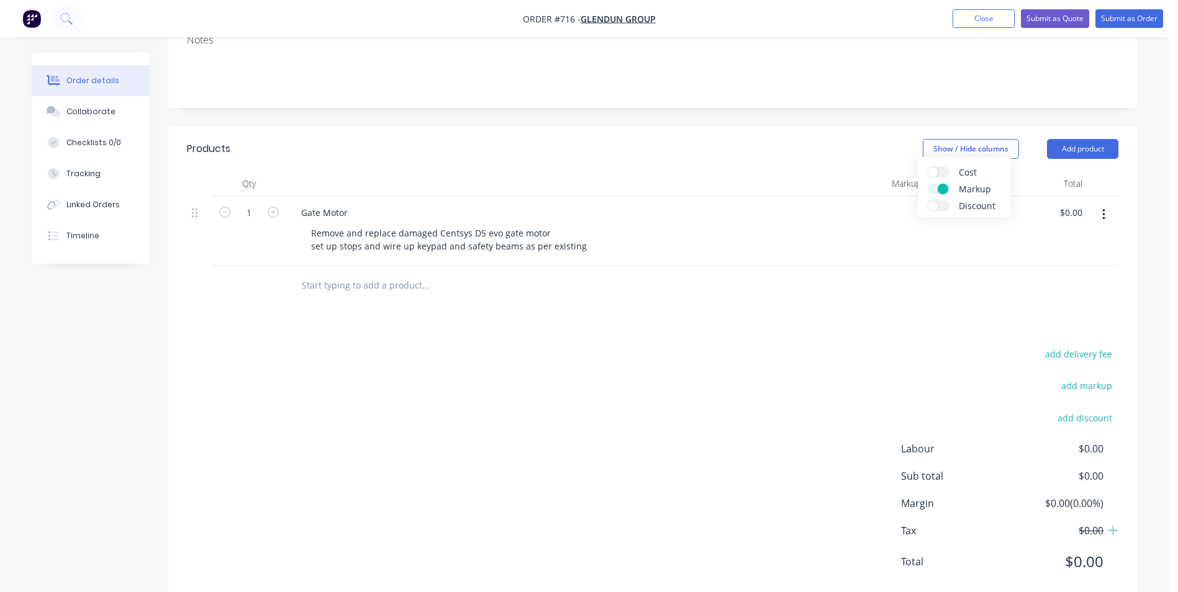
click at [928, 184] on input "Markup" at bounding box center [928, 184] width 0 height 0
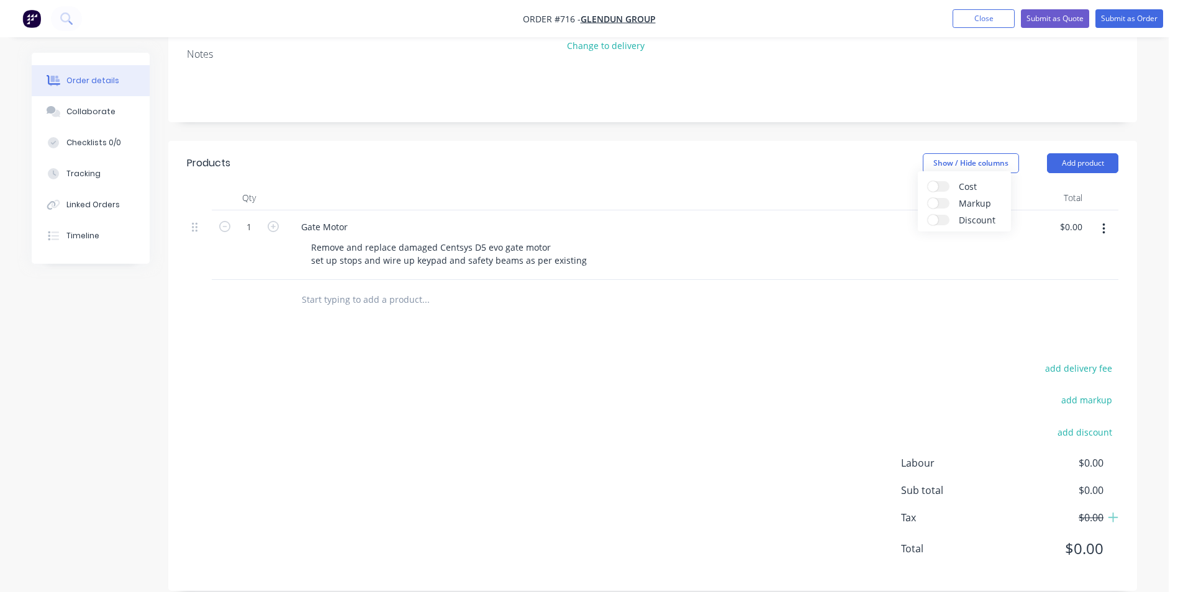
click at [935, 311] on div "Products Show / Hide columns Add product Qty Price Total 1 Gate Motor Remove an…" at bounding box center [652, 366] width 969 height 450
click at [980, 218] on div "0 $0.00" at bounding box center [981, 227] width 34 height 18
type input "$1,262.00"
click at [965, 280] on div at bounding box center [653, 300] width 932 height 40
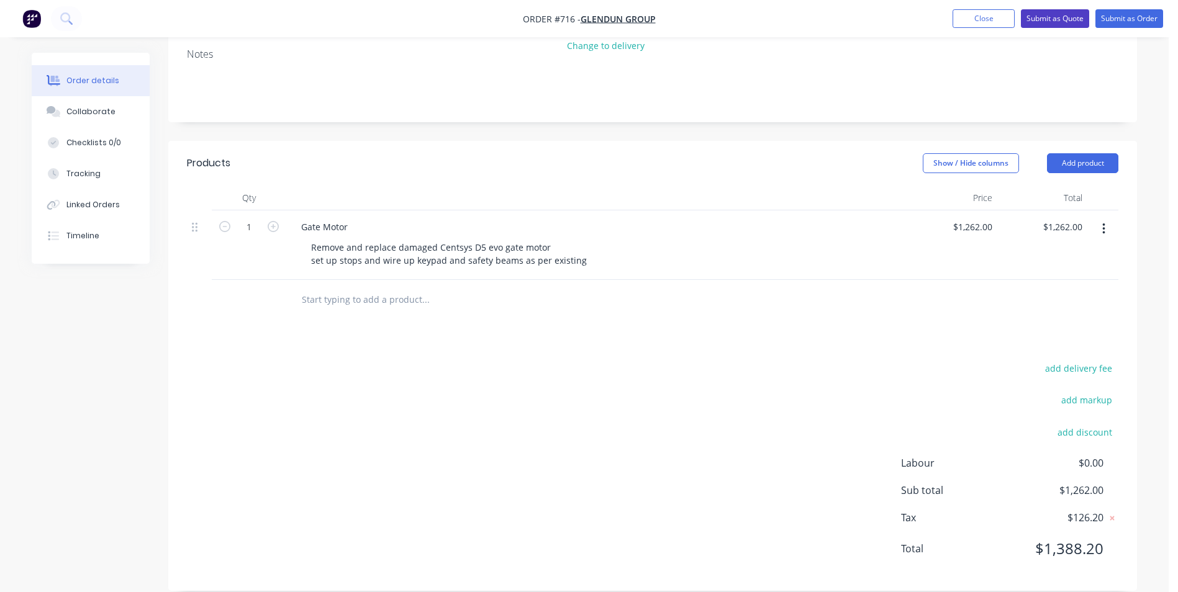
click at [1037, 17] on button "Submit as Quote" at bounding box center [1055, 18] width 68 height 19
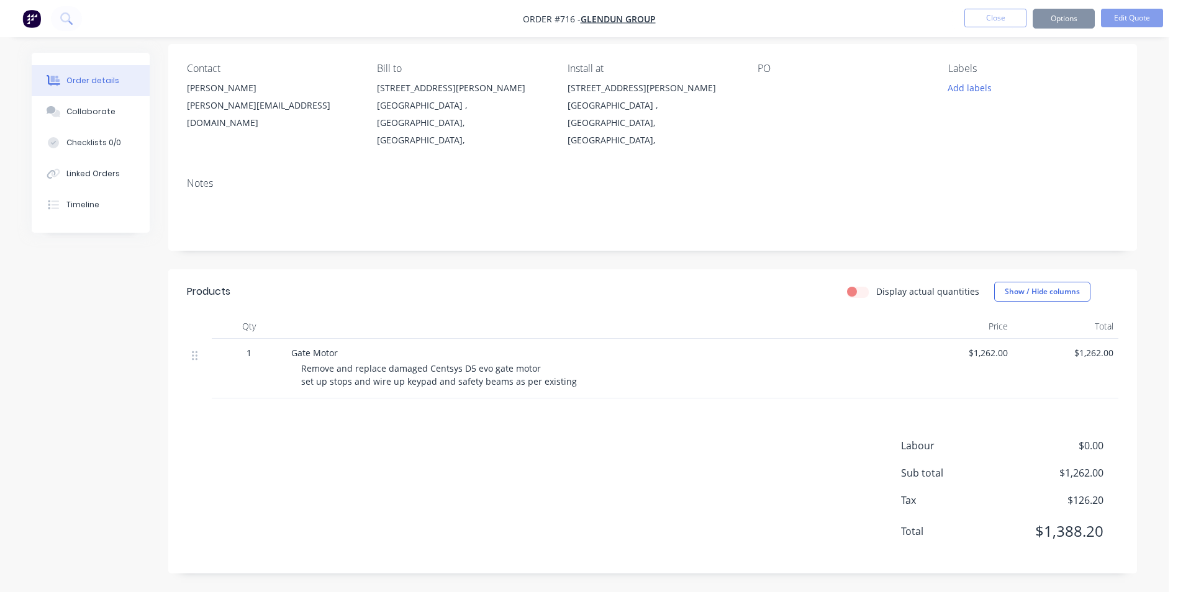
scroll to position [0, 0]
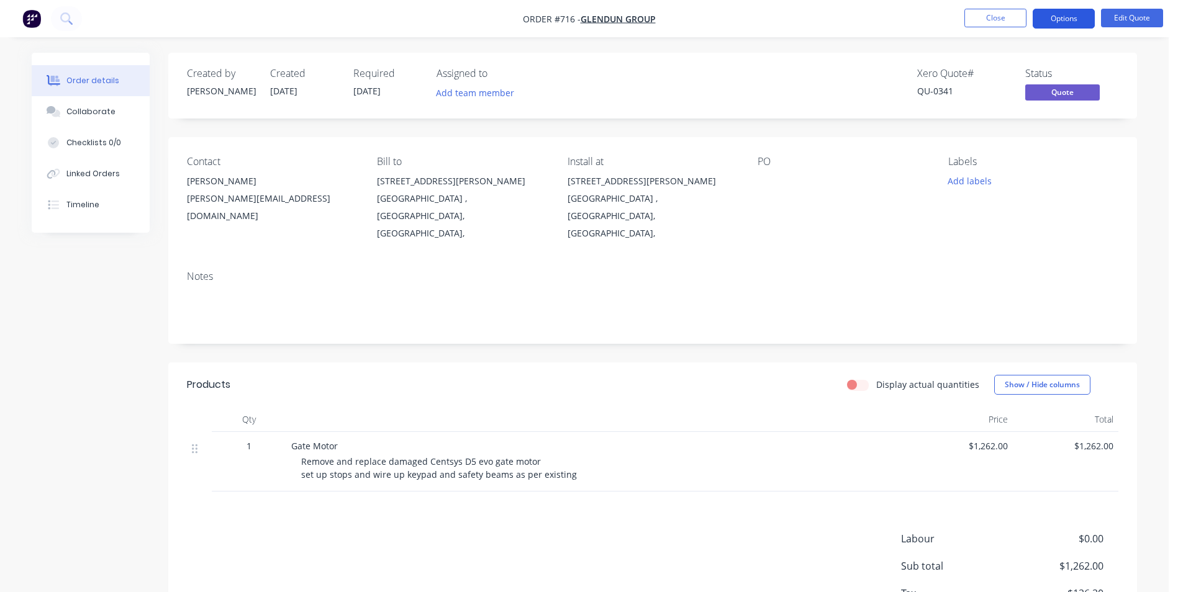
click at [1057, 19] on button "Options" at bounding box center [1064, 19] width 62 height 20
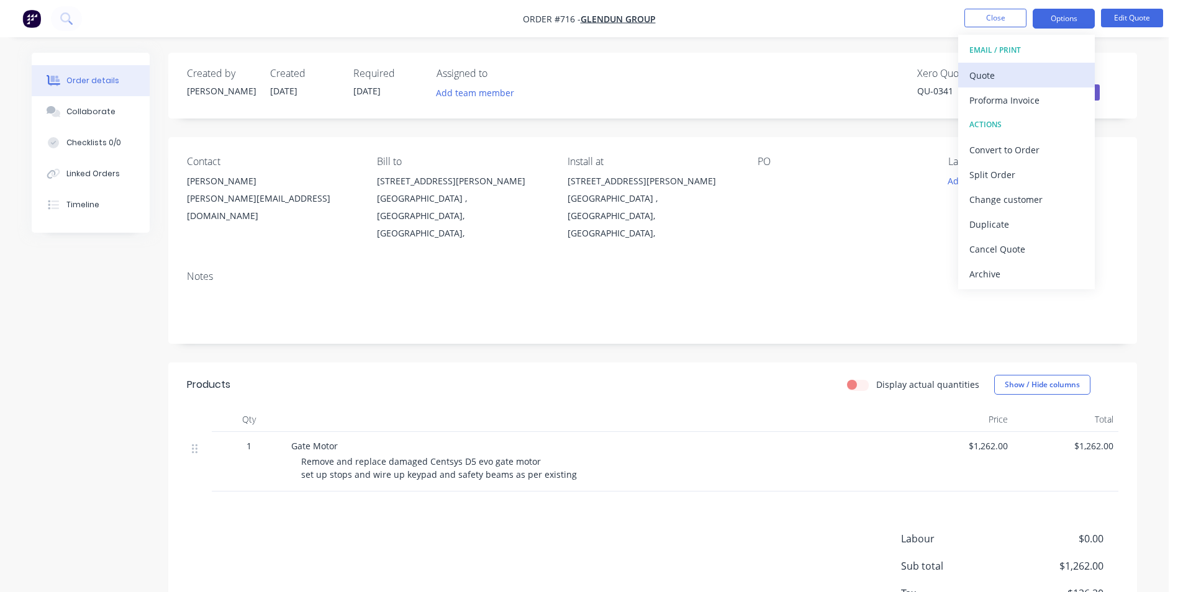
click at [1033, 73] on div "Quote" at bounding box center [1026, 75] width 114 height 18
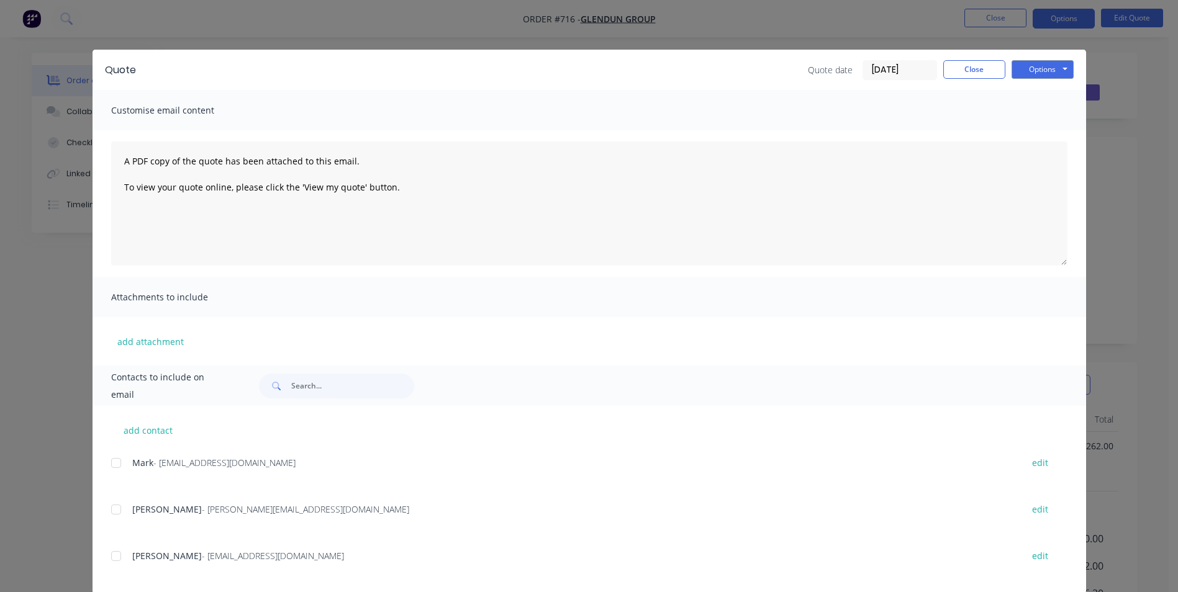
click at [108, 509] on div at bounding box center [116, 509] width 25 height 25
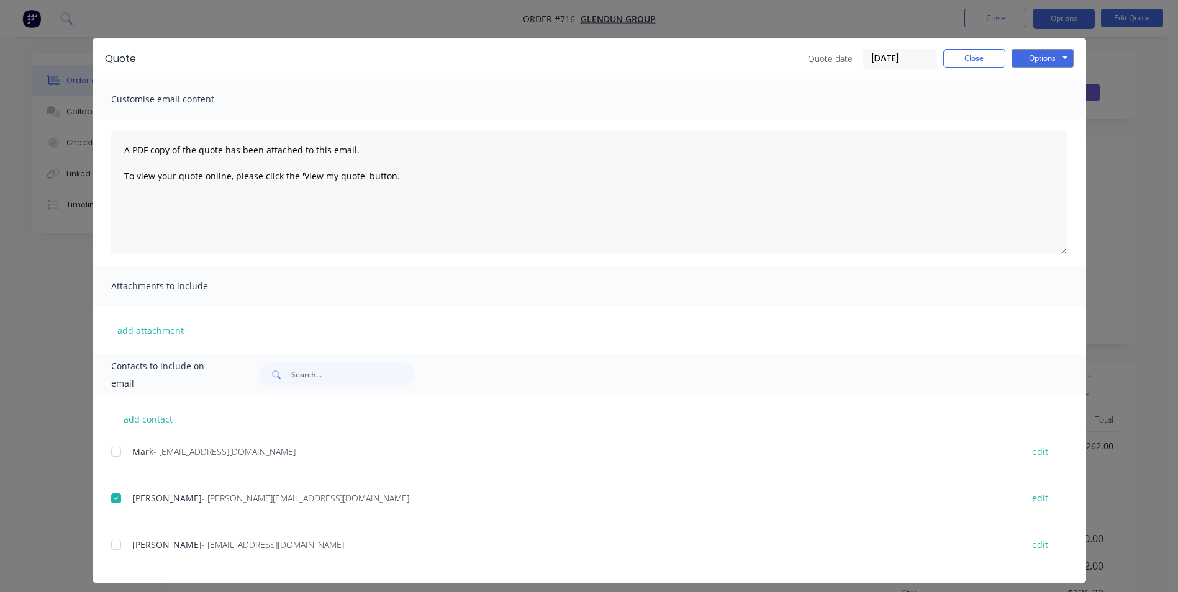
scroll to position [19, 0]
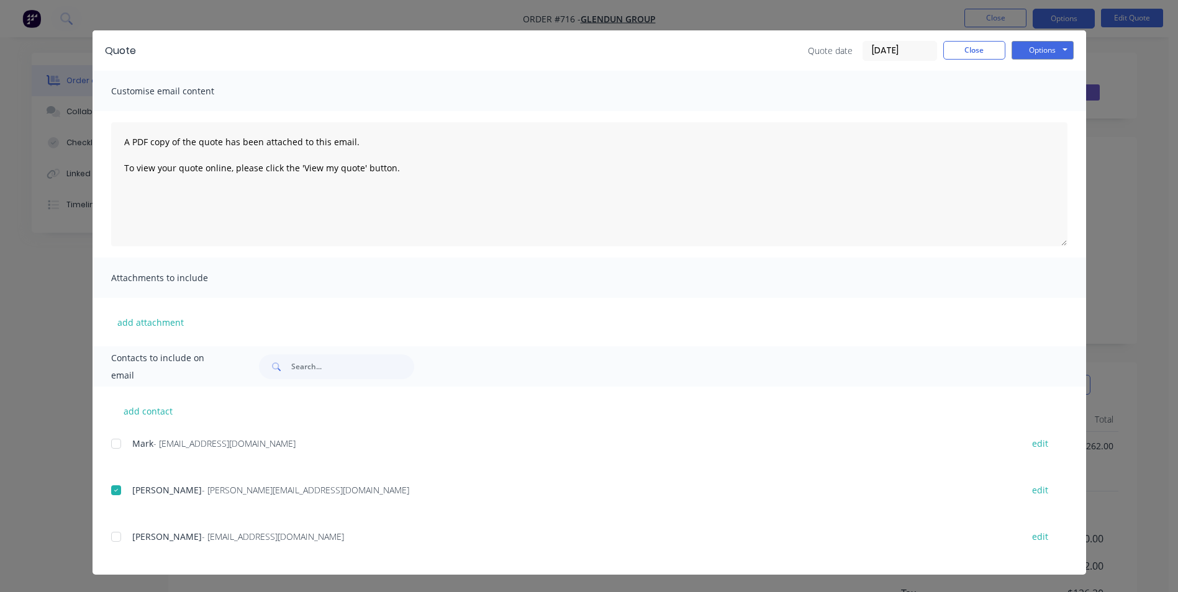
click at [199, 92] on span "Customise email content" at bounding box center [179, 91] width 137 height 17
click at [230, 93] on span "Customise email content" at bounding box center [179, 91] width 137 height 17
click at [181, 93] on span "Customise email content" at bounding box center [179, 91] width 137 height 17
click at [224, 84] on span "Customise email content" at bounding box center [179, 91] width 137 height 17
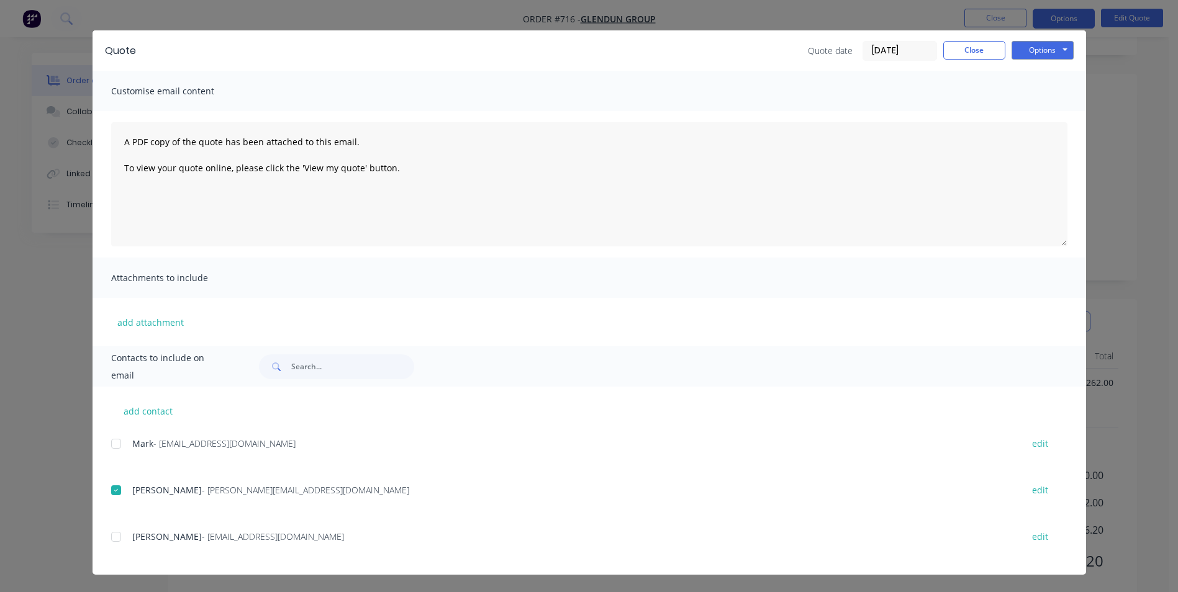
click at [207, 91] on span "Customise email content" at bounding box center [179, 91] width 137 height 17
click at [1049, 52] on button "Options" at bounding box center [1043, 50] width 62 height 19
click at [1037, 76] on button "Preview" at bounding box center [1051, 72] width 79 height 20
click at [1030, 47] on button "Options" at bounding box center [1043, 50] width 62 height 19
click at [1036, 112] on button "Email" at bounding box center [1051, 113] width 79 height 20
